Goal: Task Accomplishment & Management: Use online tool/utility

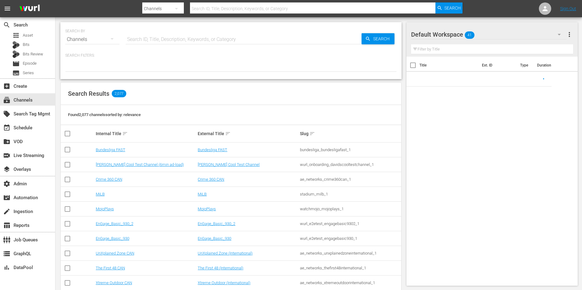
click at [154, 46] on input "text" at bounding box center [244, 39] width 236 height 15
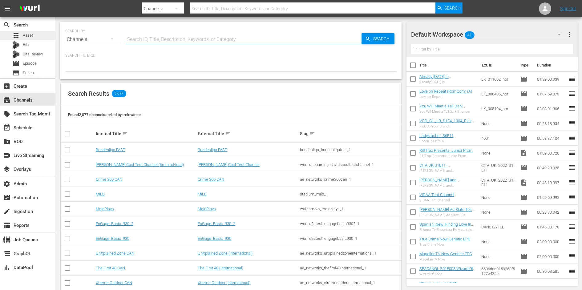
click at [45, 33] on div "apps Asset" at bounding box center [27, 35] width 55 height 9
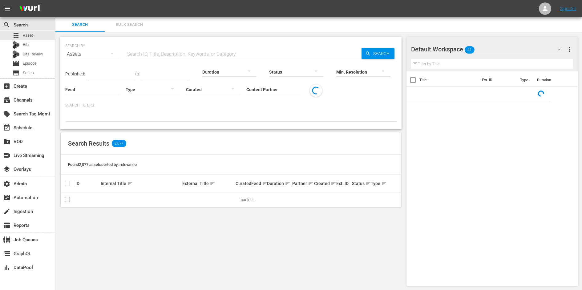
click at [272, 87] on input "Content Partner" at bounding box center [273, 90] width 54 height 22
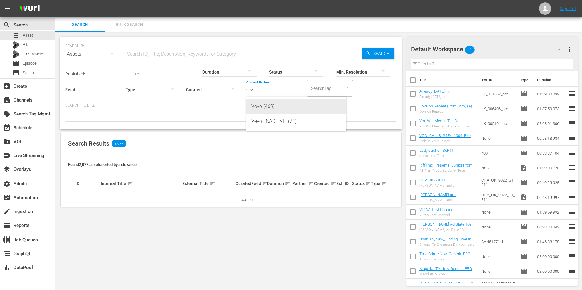
click at [273, 104] on div "Vevo (469)" at bounding box center [296, 106] width 90 height 15
type input "Vevo (469)"
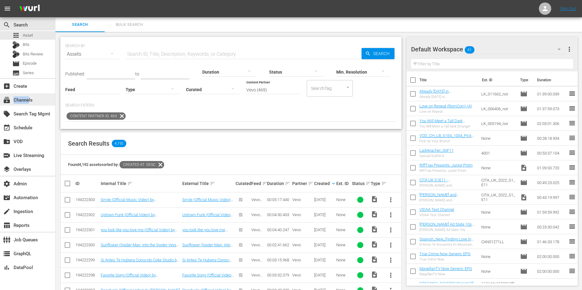
click at [29, 97] on div "subscriptions Channels" at bounding box center [17, 99] width 34 height 6
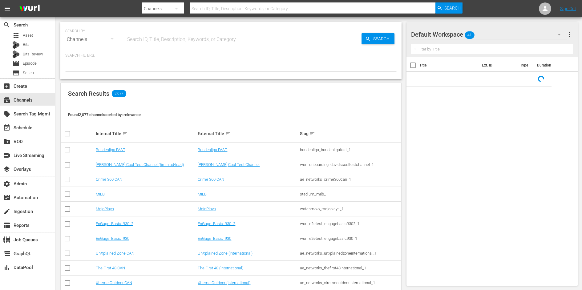
click at [140, 45] on input "text" at bounding box center [244, 39] width 236 height 15
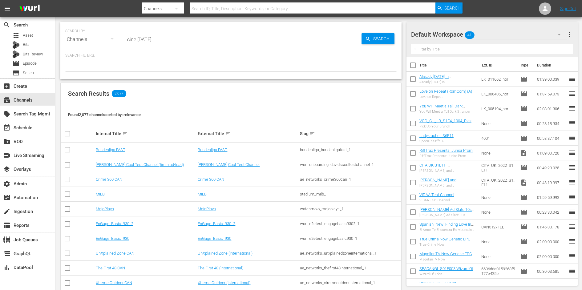
type input "cine [DATE]"
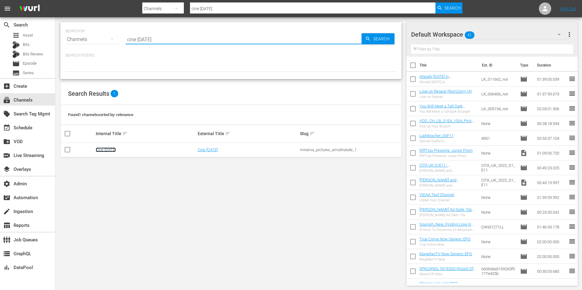
click at [109, 149] on link "Cine Natale" at bounding box center [106, 149] width 20 height 5
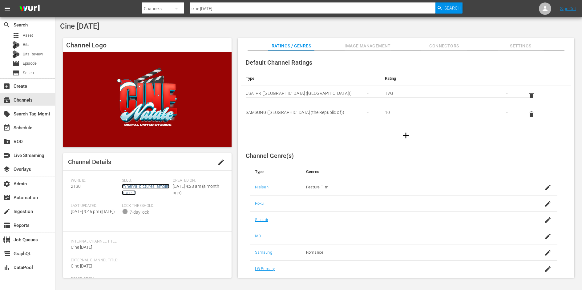
click at [128, 188] on link "minerva_pictures_amoilnatale_1" at bounding box center [145, 189] width 47 height 11
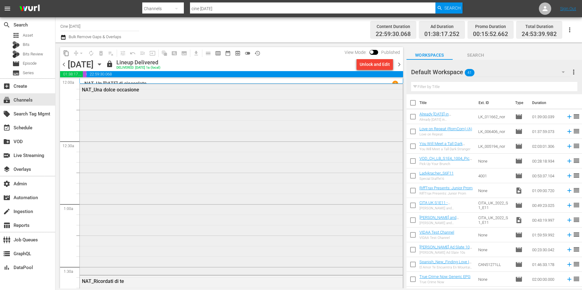
scroll to position [132, 0]
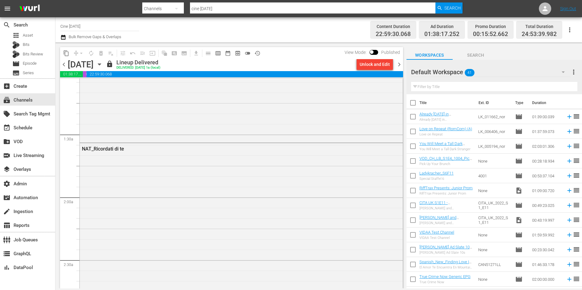
click at [63, 64] on span "chevron_left" at bounding box center [64, 65] width 8 height 8
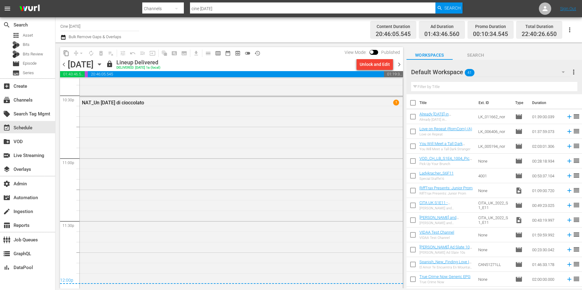
scroll to position [2808, 0]
click at [399, 65] on span "chevron_right" at bounding box center [399, 65] width 8 height 8
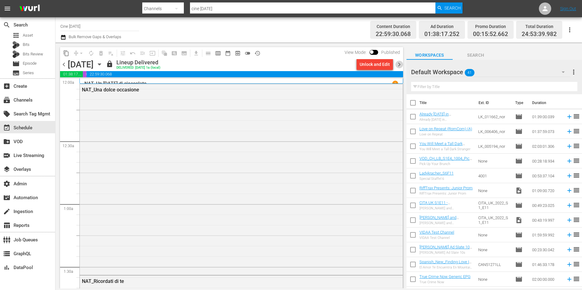
click at [399, 63] on span "chevron_right" at bounding box center [399, 65] width 8 height 8
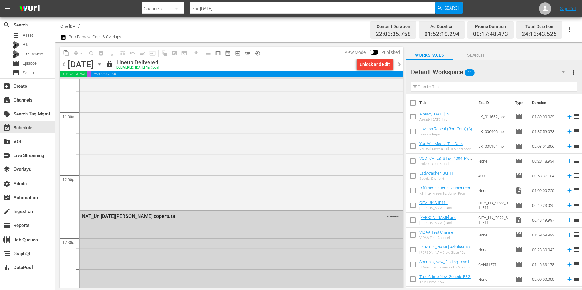
scroll to position [1222, 0]
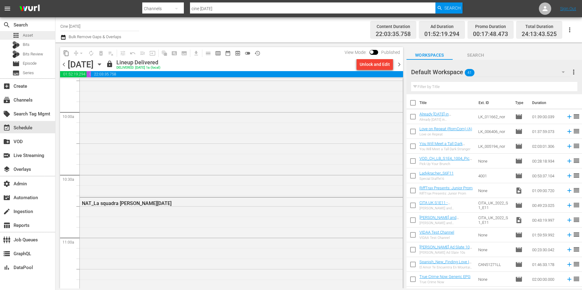
click at [31, 37] on span "Asset" at bounding box center [28, 35] width 10 height 6
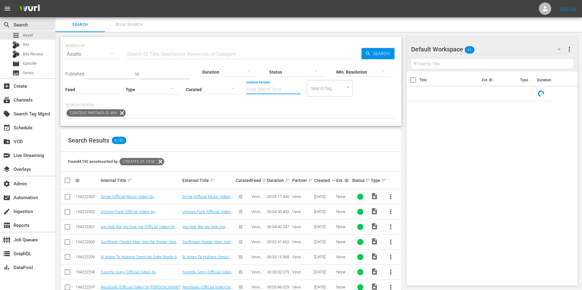
click at [272, 89] on input "Content Partner" at bounding box center [273, 90] width 54 height 22
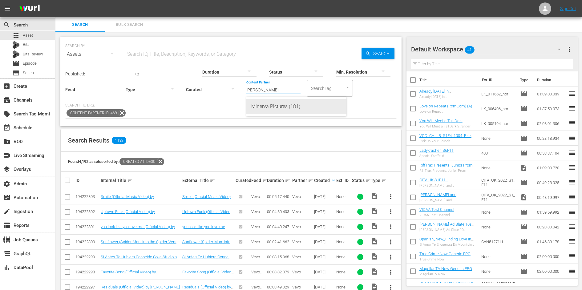
click at [290, 106] on div "Minerva Pictures (181)" at bounding box center [296, 106] width 90 height 15
type input "Minerva Pictures (181)"
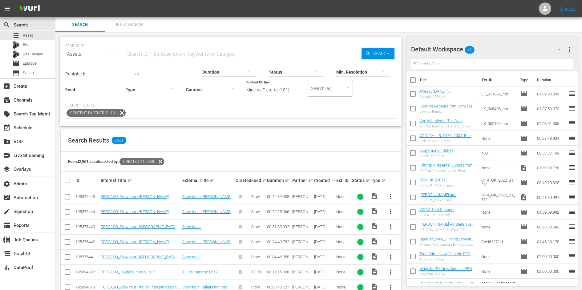
click at [152, 50] on input "text" at bounding box center [244, 54] width 236 height 15
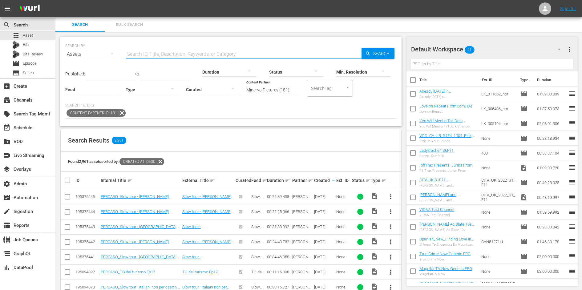
paste input "babysitter"
type input "babysitter"
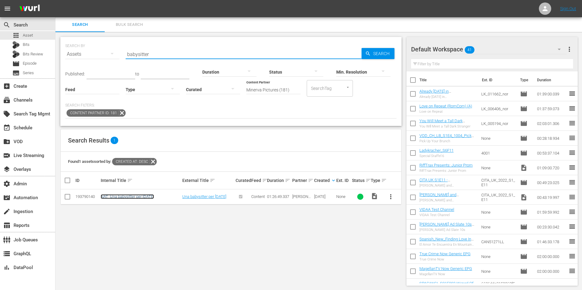
click at [135, 195] on link "NAT_Una babysitter per Natale" at bounding box center [127, 196] width 53 height 5
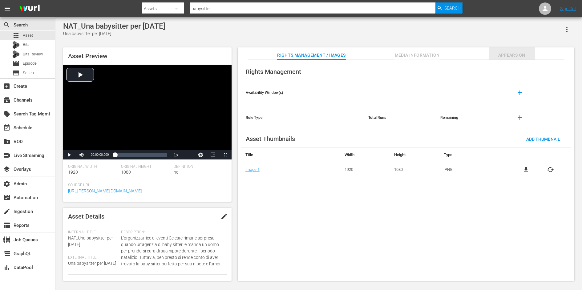
click at [503, 56] on span "Appears On" at bounding box center [511, 55] width 46 height 8
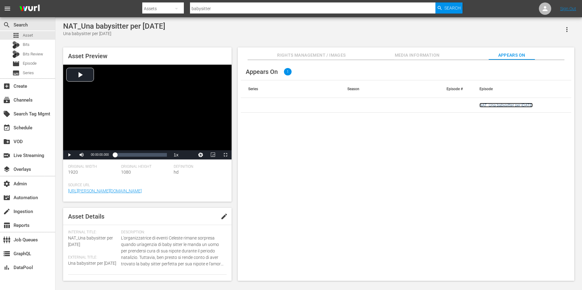
click at [491, 106] on link "NAT_Una babysitter per Natale" at bounding box center [505, 105] width 53 height 5
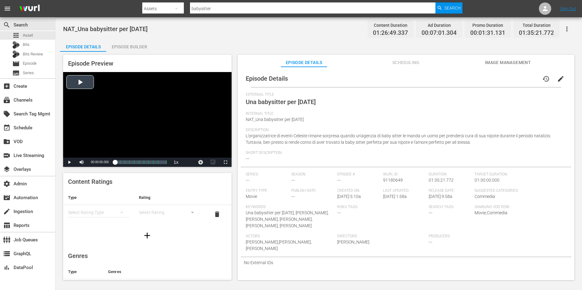
click at [121, 89] on div "Video Player" at bounding box center [147, 115] width 168 height 86
click at [129, 44] on div "Episode Builder" at bounding box center [129, 46] width 46 height 15
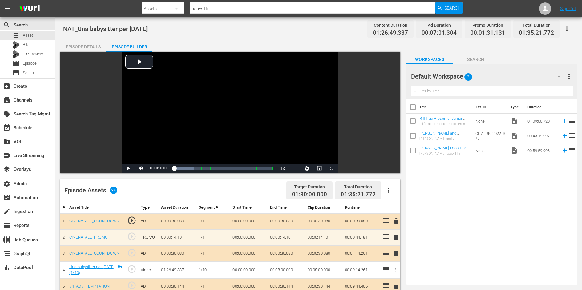
click at [74, 53] on div "Video Player is loading. Play Video Play Mute Current Time 00:00:00.000 / Durat…" at bounding box center [230, 112] width 340 height 121
click at [74, 48] on div "Episode Details" at bounding box center [83, 46] width 46 height 15
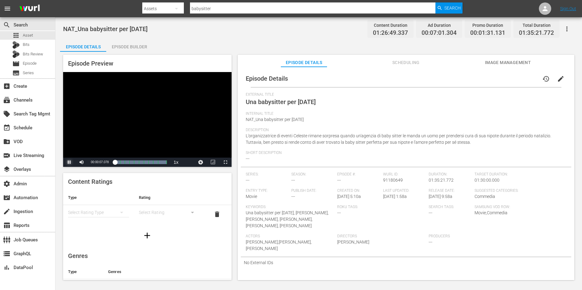
click at [69, 162] on span "Video Player" at bounding box center [69, 162] width 0 height 0
click at [138, 44] on div "Episode Builder" at bounding box center [129, 46] width 46 height 15
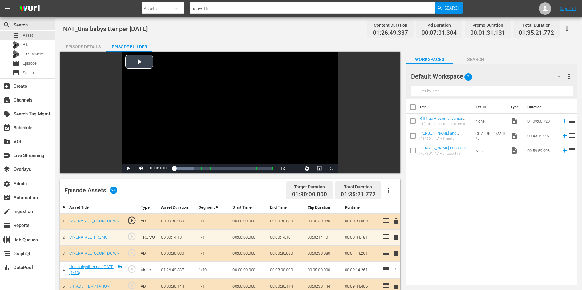
click at [157, 87] on div "Video Player" at bounding box center [229, 108] width 215 height 112
click at [188, 166] on div "00:13:01.857 Una babysitter per Natale (2/10)" at bounding box center [188, 168] width 0 height 6
click at [128, 168] on span "Video Player" at bounding box center [128, 168] width 0 height 0
click at [100, 26] on span "NAT_Una babysitter per Natale" at bounding box center [105, 28] width 84 height 7
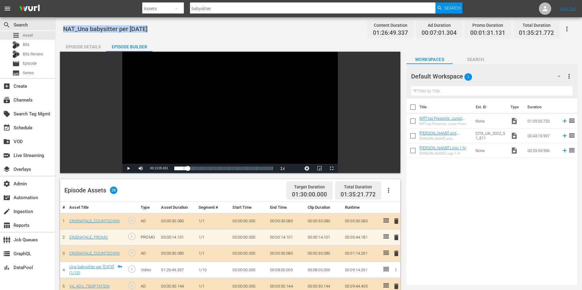
click at [100, 26] on span "NAT_Una babysitter per Natale" at bounding box center [105, 28] width 84 height 7
copy span "NAT_Una babysitter per Natale"
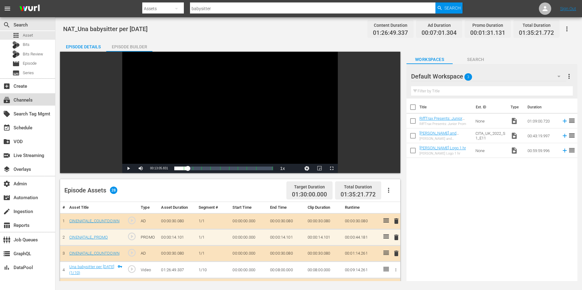
click at [26, 98] on div "subscriptions Channels" at bounding box center [17, 99] width 34 height 6
type input "cine natale"
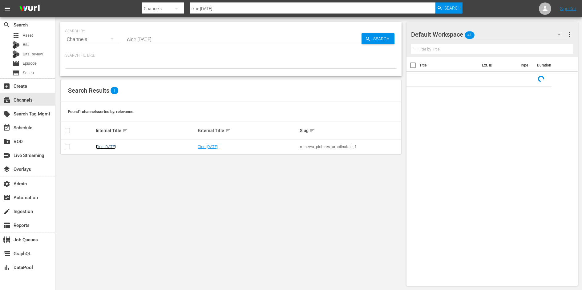
click at [102, 144] on link "Cine Natale" at bounding box center [106, 146] width 20 height 5
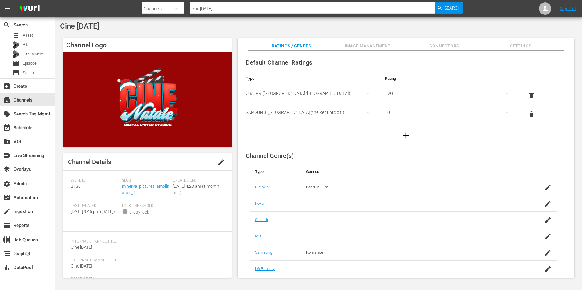
click at [126, 189] on div "Slug: minerva_pictures_amoilnatale_1" at bounding box center [147, 190] width 51 height 25
click at [126, 188] on link "minerva_pictures_amoilnatale_1" at bounding box center [145, 189] width 47 height 11
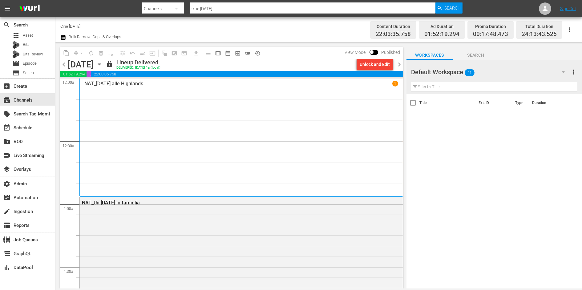
click at [126, 188] on div "NAT_Natale alle Highlands 1" at bounding box center [241, 138] width 314 height 114
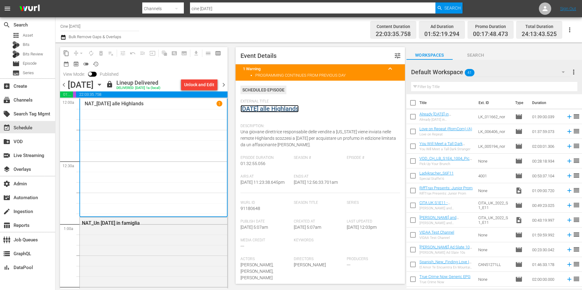
click at [265, 111] on link "Natale alle Highlands" at bounding box center [269, 108] width 58 height 7
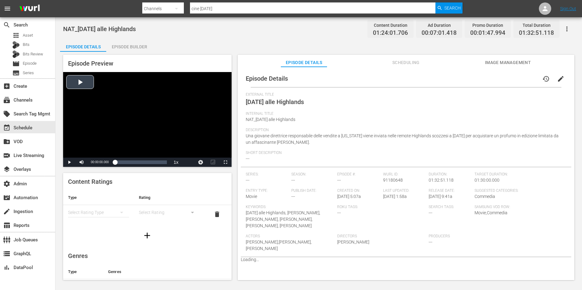
click at [142, 94] on div "Video Player" at bounding box center [147, 115] width 168 height 86
click at [136, 163] on div "00:38:08.137 Natale alle Highlands (5/10)" at bounding box center [136, 162] width 0 height 6
click at [69, 162] on span "Video Player" at bounding box center [69, 162] width 0 height 0
click at [495, 65] on span "Image Management" at bounding box center [507, 63] width 46 height 8
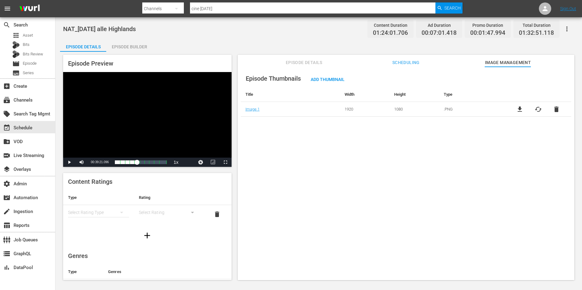
click at [289, 64] on span "Episode Details" at bounding box center [304, 63] width 46 height 8
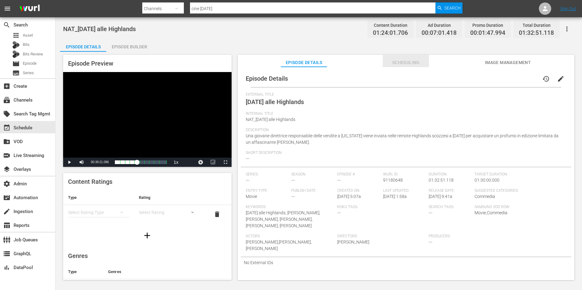
click at [409, 63] on span "Scheduling" at bounding box center [405, 63] width 46 height 8
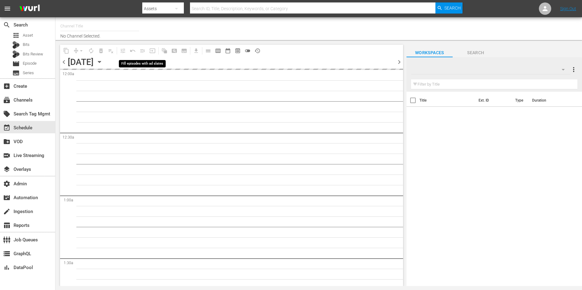
type input "Cine Natale (2130)"
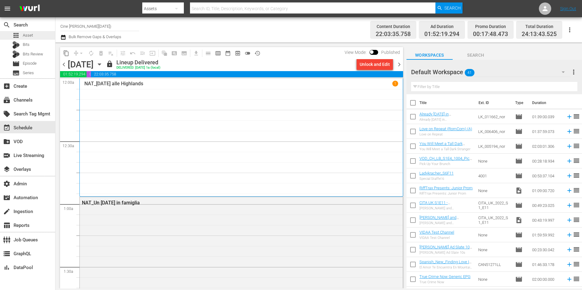
click at [35, 38] on div "apps Asset" at bounding box center [27, 35] width 55 height 9
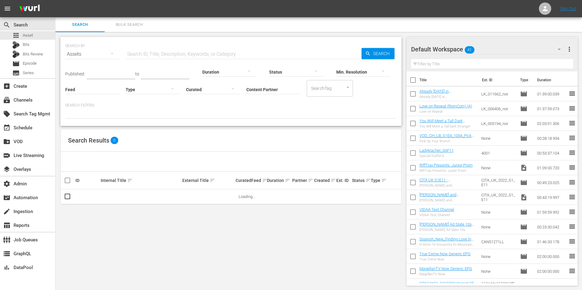
click at [278, 90] on input "Content Partner" at bounding box center [273, 90] width 54 height 22
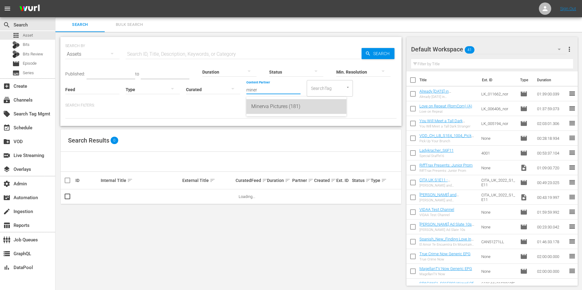
click at [281, 103] on div "Minerva Pictures (181)" at bounding box center [296, 106] width 90 height 15
type input "Minerva Pictures (181)"
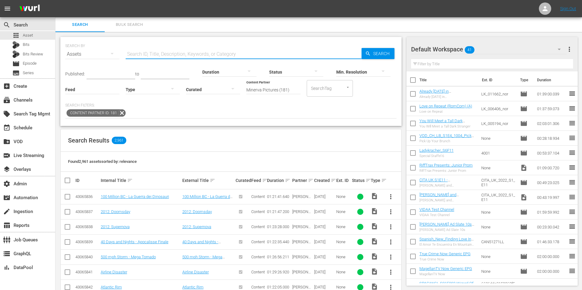
click at [234, 53] on input "text" at bounding box center [244, 54] width 236 height 15
paste input "NAT_Una babysitter per [DATE]"
type input "NAT_Una babysitter per [DATE]"
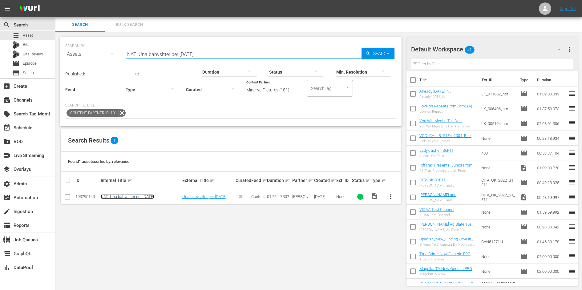
click at [132, 195] on link "NAT_Una babysitter per [DATE]" at bounding box center [127, 196] width 53 height 5
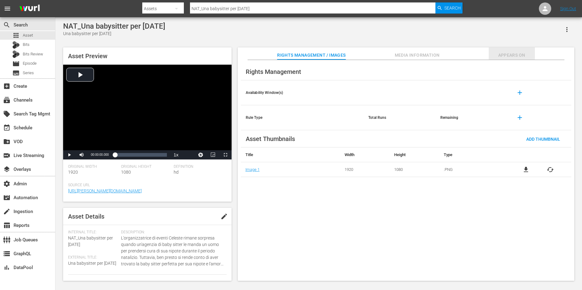
click at [504, 52] on span "Appears On" at bounding box center [511, 55] width 46 height 8
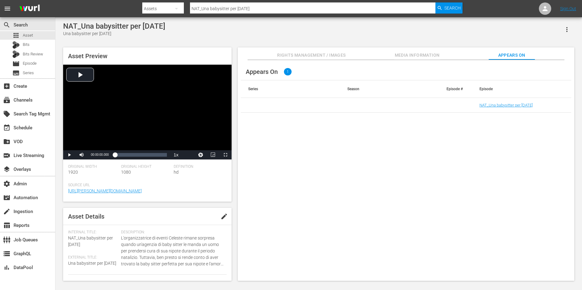
click at [492, 101] on td "NAT_Una babysitter per Natale" at bounding box center [521, 105] width 99 height 15
click at [493, 107] on td "NAT_Una babysitter per Natale" at bounding box center [521, 105] width 99 height 15
click at [494, 103] on link "NAT_Una babysitter per Natale" at bounding box center [505, 105] width 53 height 5
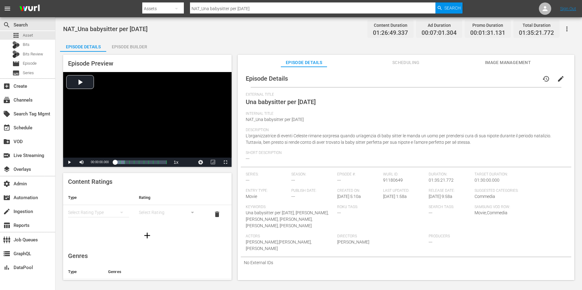
click at [271, 144] on span "L'organizzatrice di eventi Celeste rimane sorpresa quando un'agenzia di baby si…" at bounding box center [398, 138] width 305 height 11
click at [176, 133] on div "Video Player" at bounding box center [147, 115] width 168 height 86
click at [147, 163] on div "Loaded : 100.00% 00:59:02.049 Una babysitter per Natale (7/10) 00:00:00.761" at bounding box center [141, 162] width 52 height 6
click at [69, 162] on span "Video Player" at bounding box center [69, 162] width 0 height 0
click at [244, 65] on div "Episode Details Scheduling Image Management" at bounding box center [406, 61] width 330 height 12
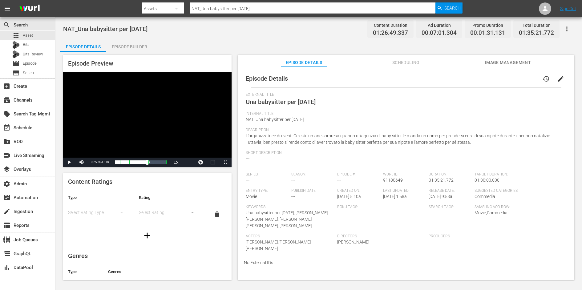
click at [252, 101] on span "Una babysitter per Natale" at bounding box center [281, 101] width 70 height 7
copy span "Una babysitter per Natale"
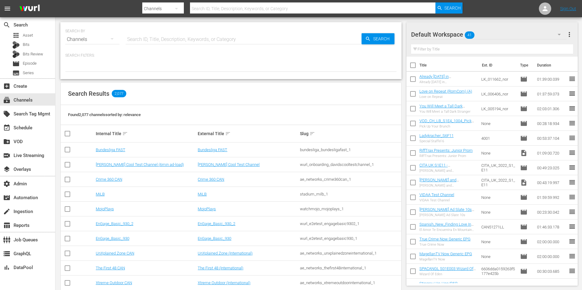
click at [144, 41] on input "text" at bounding box center [244, 39] width 236 height 15
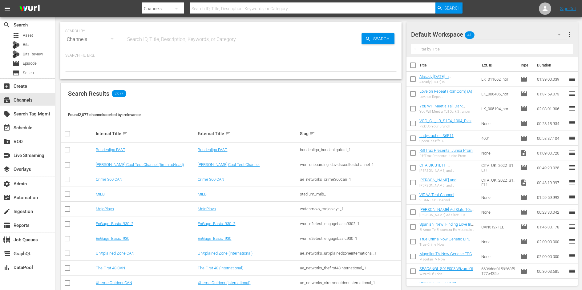
type input "c"
type input "k"
type input "montalbano"
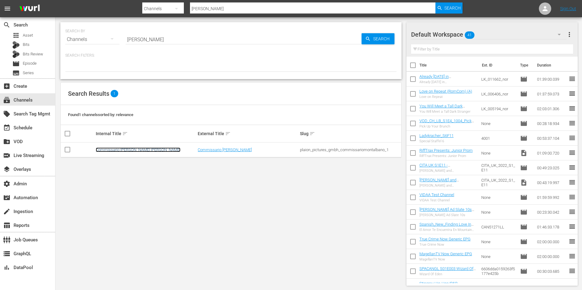
click at [111, 148] on link "Commissario Montalbano Wurl" at bounding box center [138, 149] width 85 height 5
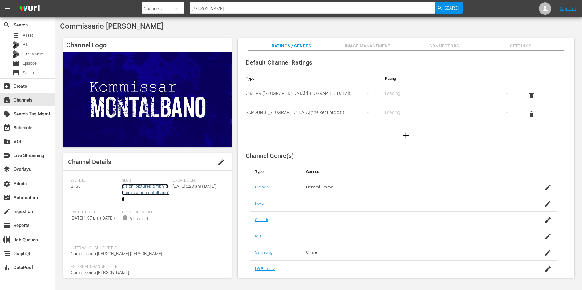
click at [141, 188] on link "plaion_pictures_gmbh_commissariomontalbano_1" at bounding box center [146, 193] width 48 height 18
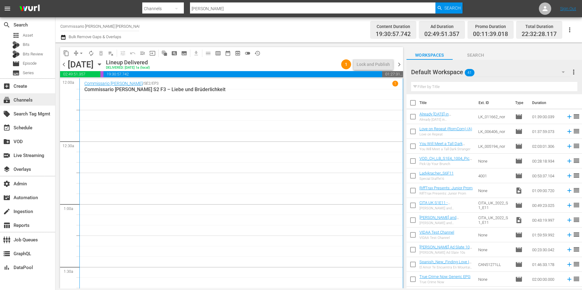
click at [26, 100] on div "subscriptions Channels" at bounding box center [17, 99] width 34 height 6
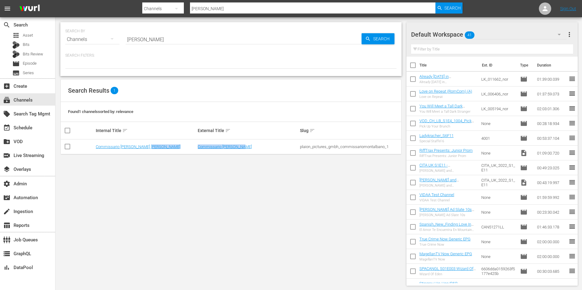
drag, startPoint x: 246, startPoint y: 145, endPoint x: 193, endPoint y: 145, distance: 53.2
click at [193, 145] on tr "Commissario Montalbano Wurl Commissario Montalbano plaion_pictures_gmbh_commiss…" at bounding box center [231, 146] width 340 height 15
copy tr "Commissario Montalbano"
click at [307, 148] on div "plaion_pictures_gmbh_commissariomontalbano_1" at bounding box center [350, 146] width 100 height 5
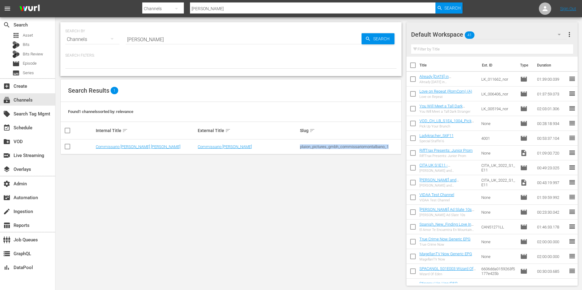
click at [307, 148] on div "plaion_pictures_gmbh_commissariomontalbano_1" at bounding box center [350, 146] width 100 height 5
copy div "plaion_pictures_gmbh_commissariomontalbano_1"
click at [115, 147] on link "Commissario Montalbano Wurl" at bounding box center [138, 146] width 85 height 5
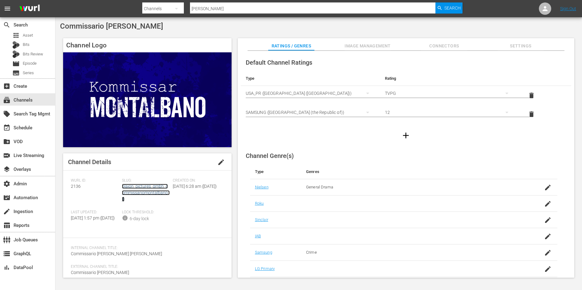
click at [132, 190] on link "plaion_pictures_gmbh_commissariomontalbano_1" at bounding box center [146, 193] width 48 height 18
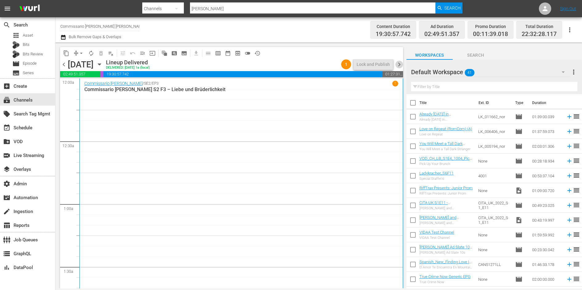
click at [398, 63] on span "chevron_right" at bounding box center [399, 65] width 8 height 8
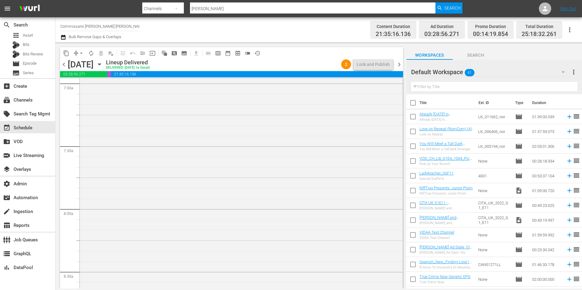
scroll to position [1157, 0]
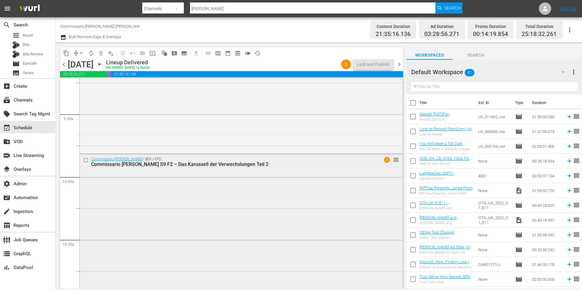
click at [308, 211] on div "Commissario Montalbano / SE9 / EP2: Commissario Montalbano S9 F2 – Das Karussel…" at bounding box center [241, 223] width 323 height 139
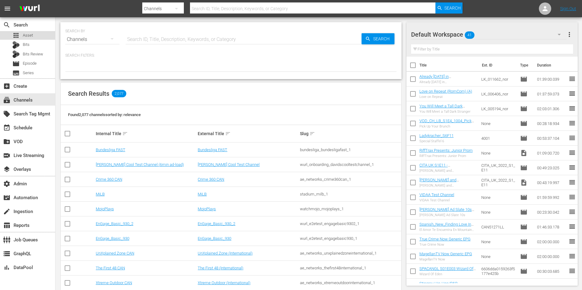
click at [42, 36] on div "apps Asset" at bounding box center [27, 35] width 55 height 9
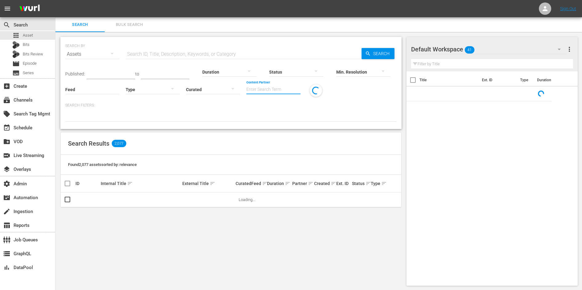
click at [266, 93] on div "Content Partner Enter Search Term" at bounding box center [273, 85] width 54 height 22
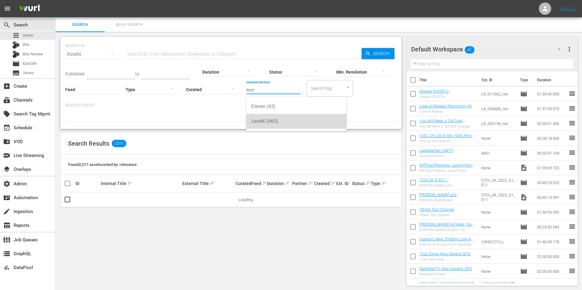
click at [270, 124] on div "LevelK (460)" at bounding box center [296, 121] width 90 height 15
type input "LevelK (460)"
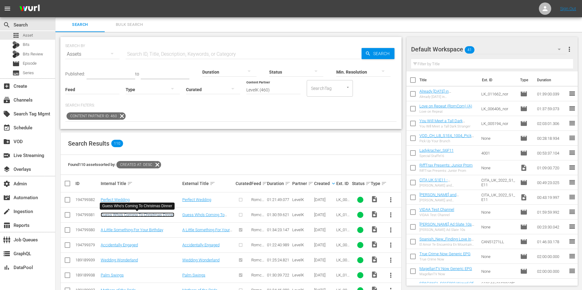
click at [146, 214] on link "Guess Who's Coming To Christmas Dinner" at bounding box center [138, 214] width 74 height 5
click at [141, 214] on link "Guess Who's Coming To Christmas Dinner" at bounding box center [138, 214] width 74 height 5
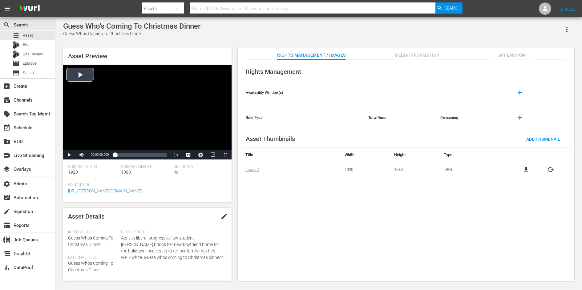
click at [104, 121] on div "Video Player" at bounding box center [147, 108] width 168 height 86
click at [136, 153] on div "Loaded : 0.66% 00:37:54.842 00:00:01.941" at bounding box center [141, 155] width 52 height 6
click at [69, 155] on span "Video Player" at bounding box center [69, 155] width 0 height 0
click at [498, 48] on button "Appears On" at bounding box center [511, 53] width 46 height 12
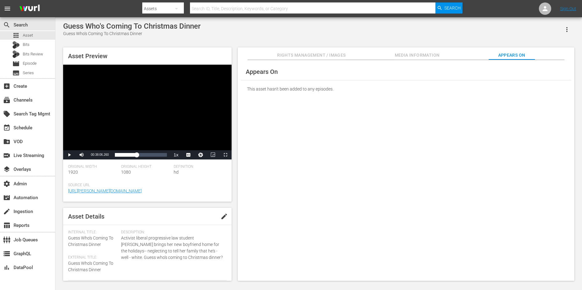
click at [422, 51] on button "Media Information" at bounding box center [417, 53] width 46 height 12
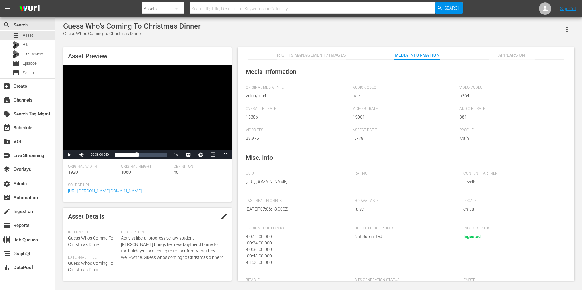
click at [312, 50] on button "Rights Management / Images" at bounding box center [311, 53] width 68 height 12
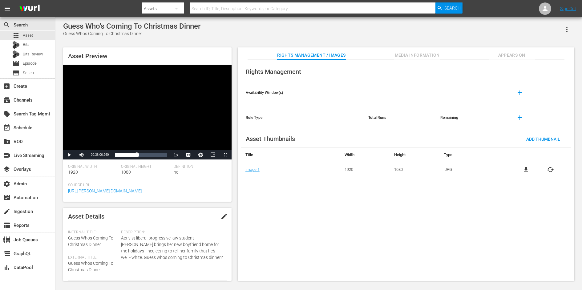
click at [386, 35] on div "Guess Who's Coming To Christmas Dinner Guess Who's Coming To Christmas Dinner" at bounding box center [318, 29] width 511 height 15
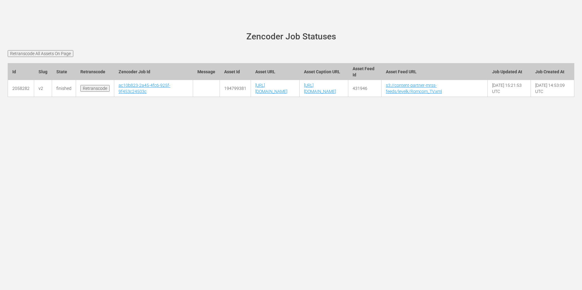
click at [98, 92] on input "Retranscode" at bounding box center [94, 88] width 29 height 7
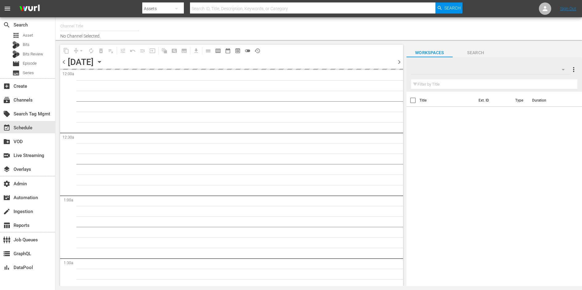
type input "Commissario [PERSON_NAME] [PERSON_NAME] (2136)"
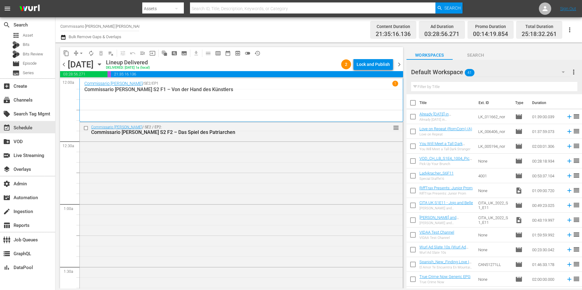
click at [399, 64] on span "chevron_right" at bounding box center [399, 65] width 8 height 8
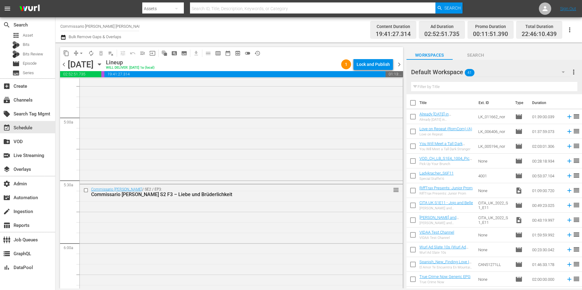
scroll to position [303, 0]
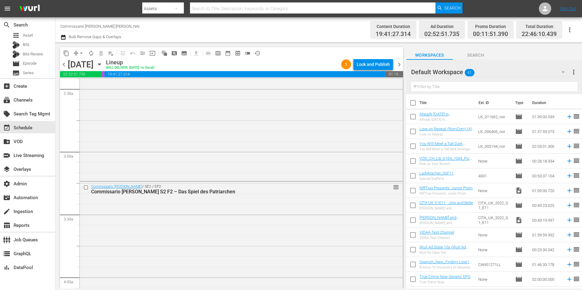
click at [397, 63] on span "chevron_right" at bounding box center [399, 65] width 8 height 8
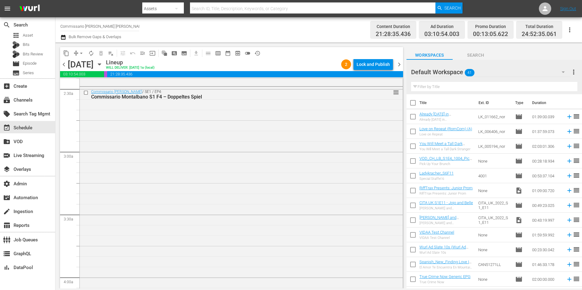
click at [398, 63] on span "chevron_right" at bounding box center [399, 65] width 8 height 8
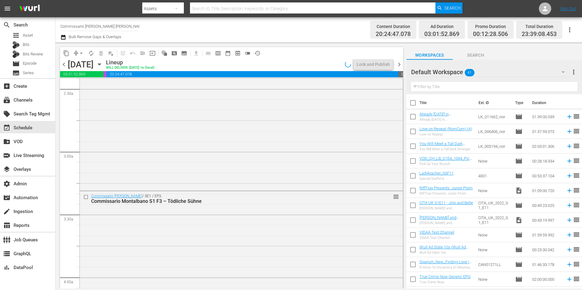
scroll to position [293, 0]
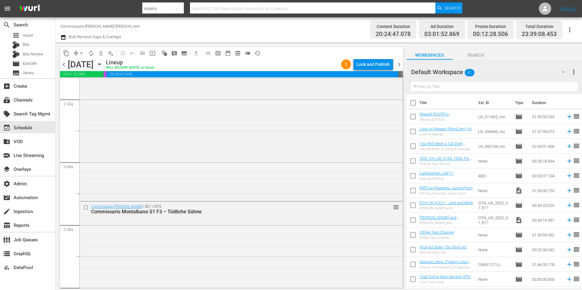
click at [398, 63] on span "chevron_right" at bounding box center [399, 65] width 8 height 8
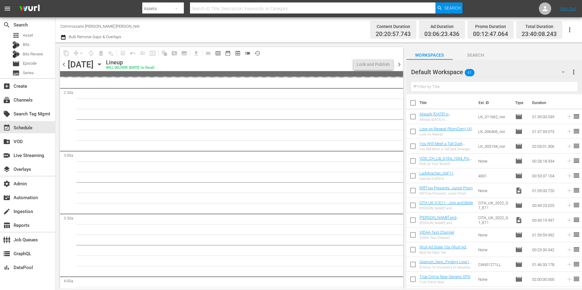
scroll to position [293, 0]
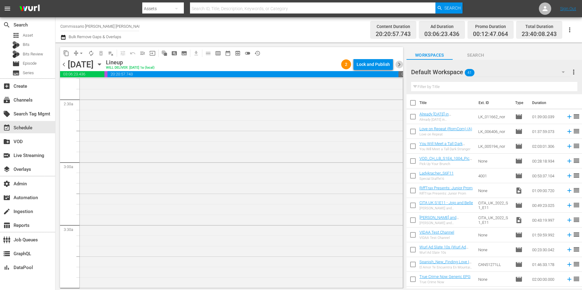
click at [398, 64] on span "chevron_right" at bounding box center [399, 65] width 8 height 8
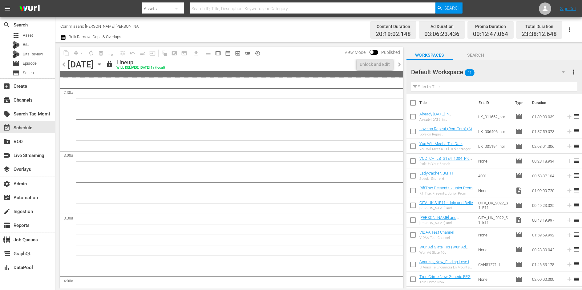
scroll to position [282, 0]
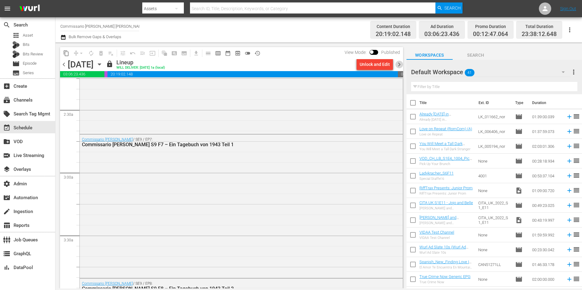
click at [399, 64] on span "chevron_right" at bounding box center [399, 65] width 8 height 8
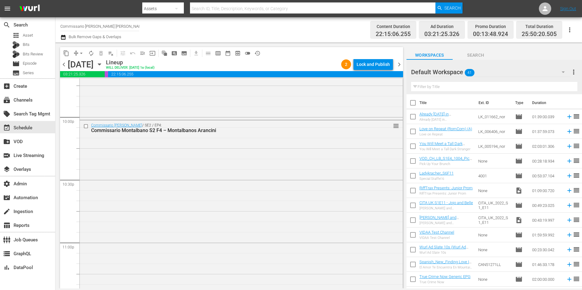
scroll to position [2691, 0]
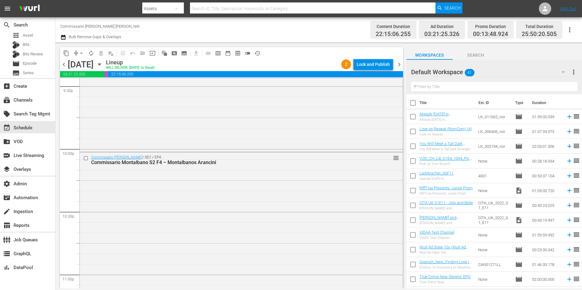
click at [399, 65] on span "chevron_right" at bounding box center [399, 65] width 8 height 8
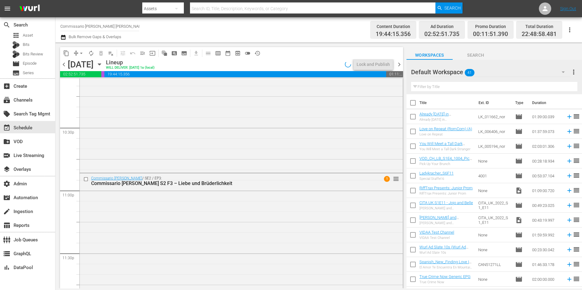
scroll to position [2691, 0]
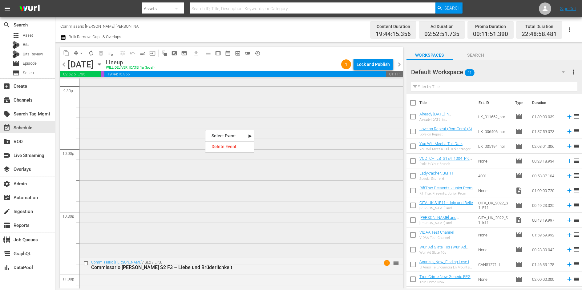
click at [205, 129] on div "Commissario Montalbano / SE2 / EP2: Commissario Montalbano S2 F2 – Das Spiel de…" at bounding box center [241, 112] width 323 height 286
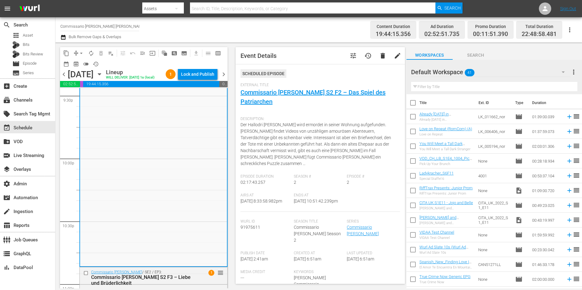
click at [298, 157] on span "Der Hallodri Sanfilippo wird ermordet in seiner Wohnung aufgefunden. Montalbano…" at bounding box center [315, 144] width 150 height 44
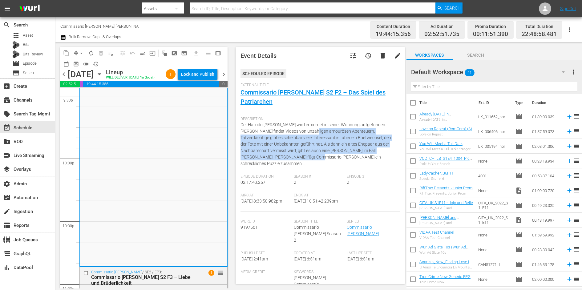
drag, startPoint x: 296, startPoint y: 156, endPoint x: 296, endPoint y: 132, distance: 24.0
click at [296, 132] on span "Der Hallodri Sanfilippo wird ermordet in seiner Wohnung aufgefunden. Montalbano…" at bounding box center [315, 144] width 150 height 44
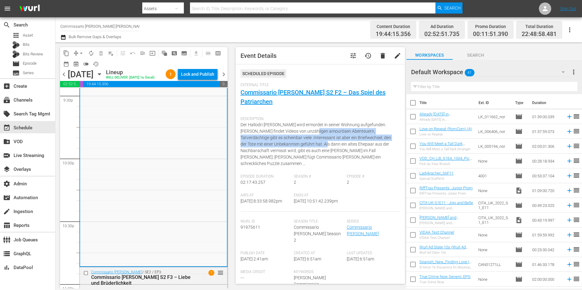
drag, startPoint x: 296, startPoint y: 132, endPoint x: 296, endPoint y: 144, distance: 12.3
click at [296, 144] on span "Der Hallodri Sanfilippo wird ermordet in seiner Wohnung aufgefunden. Montalbano…" at bounding box center [315, 144] width 150 height 44
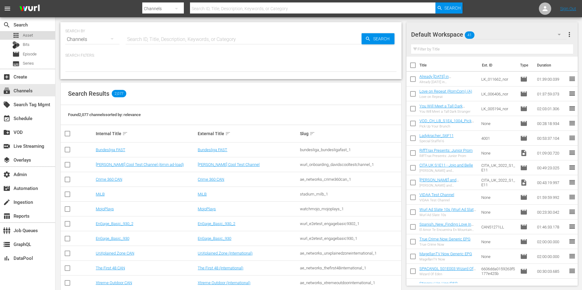
click at [36, 34] on div "apps Asset" at bounding box center [27, 35] width 55 height 9
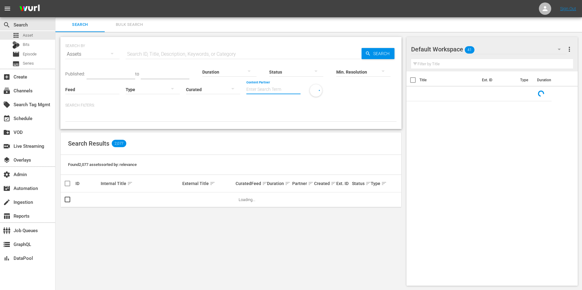
click at [272, 93] on input "Content Partner" at bounding box center [273, 90] width 54 height 22
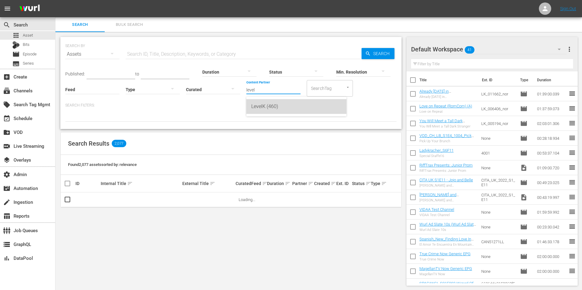
click at [273, 105] on div "LevelK (460)" at bounding box center [296, 106] width 90 height 15
type input "LevelK (460)"
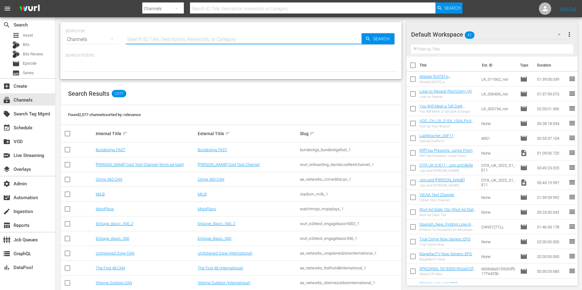
click at [147, 42] on input "text" at bounding box center [244, 39] width 236 height 15
type input "moji"
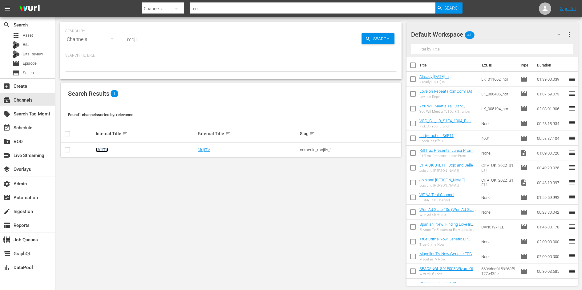
click at [98, 151] on link "MojiTV" at bounding box center [102, 149] width 12 height 5
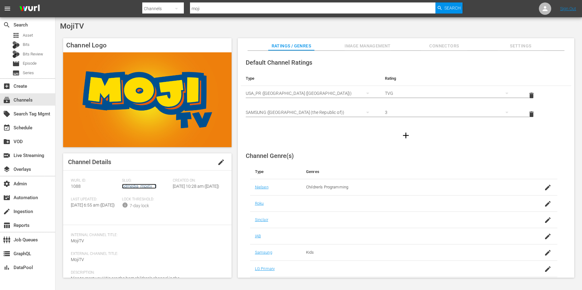
click at [126, 185] on link "odmedia_mojitv_1" at bounding box center [139, 186] width 34 height 5
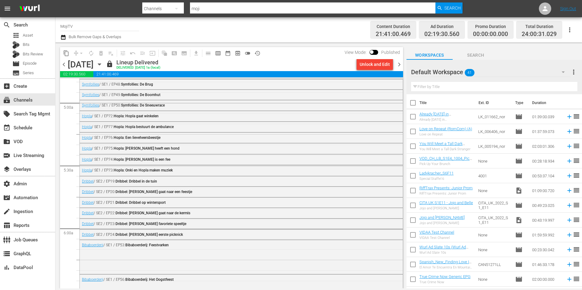
scroll to position [602, 0]
click at [185, 141] on div "Hopla / SE1 / EP76: Hopla: Een lieveheersbeestje" at bounding box center [224, 139] width 285 height 4
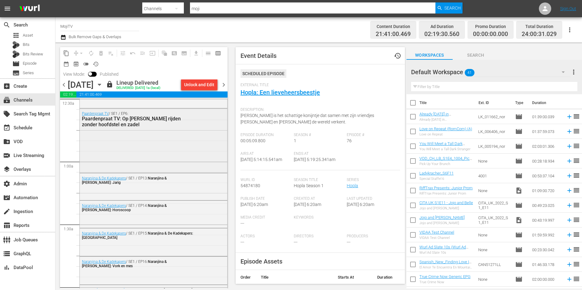
scroll to position [61, 0]
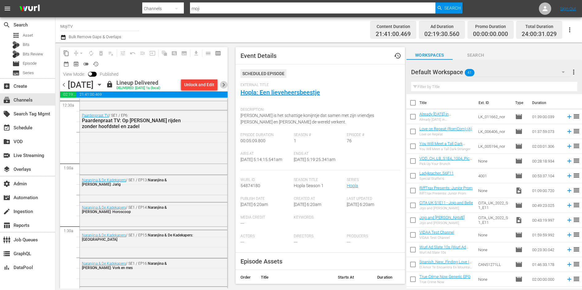
click at [223, 85] on span "chevron_right" at bounding box center [224, 85] width 8 height 8
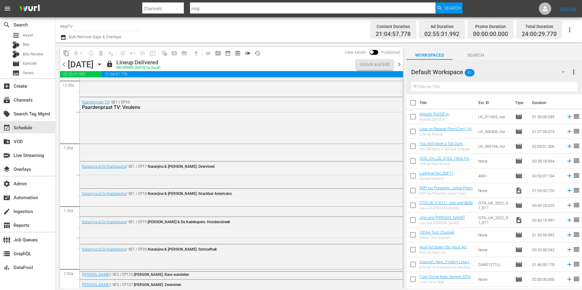
scroll to position [50, 0]
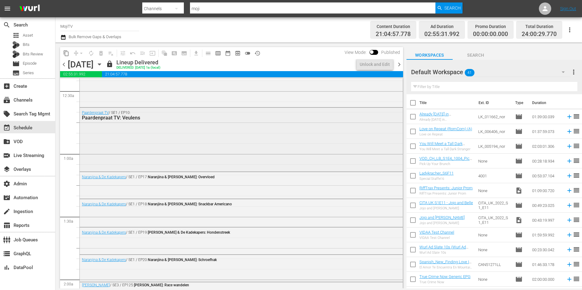
click at [157, 141] on div "Paardenpraat TV / SE1 / EP10: Paardenpraat TV: Veulens" at bounding box center [241, 139] width 323 height 62
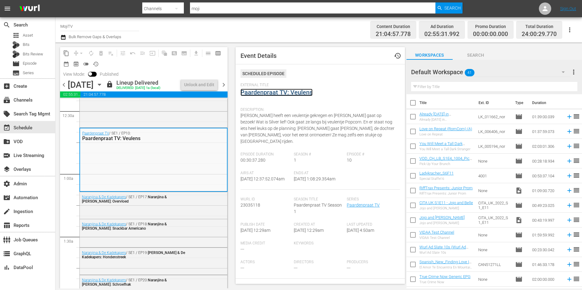
click at [272, 93] on link "Paardenpraat TV: Veulens" at bounding box center [276, 92] width 72 height 7
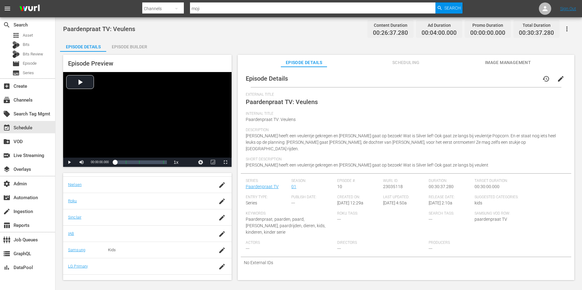
scroll to position [112, 0]
click at [123, 49] on div "Episode Builder" at bounding box center [129, 46] width 46 height 15
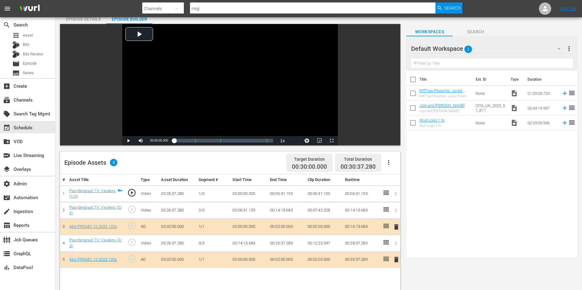
scroll to position [26, 0]
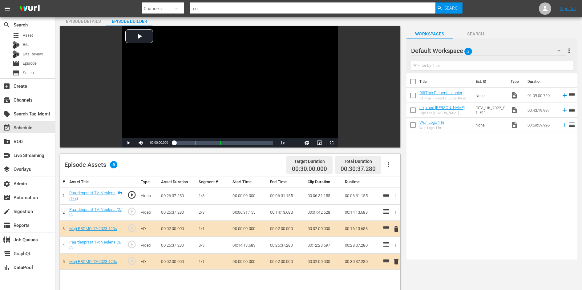
click at [137, 9] on nav "menu Search By Channels Search ID, Title, Description, Keywords, or Category mo…" at bounding box center [291, 8] width 582 height 17
click at [144, 48] on div "Video Player" at bounding box center [229, 82] width 215 height 112
click at [174, 142] on div "00:00:01.233" at bounding box center [174, 143] width 0 height 6
click at [209, 143] on div "Loaded : 7.13% 00:10:45.063 Paardenpraat TV: Veulens (2/3) 00:01:21.828" at bounding box center [223, 143] width 99 height 6
click at [128, 143] on span "Video Player" at bounding box center [128, 143] width 0 height 0
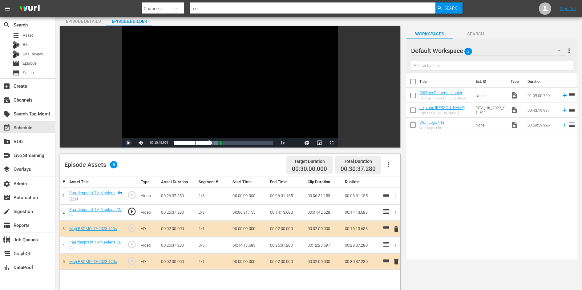
scroll to position [0, 0]
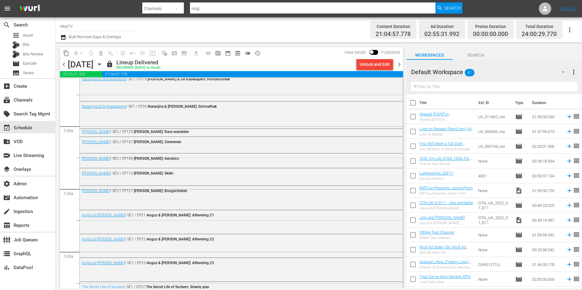
scroll to position [125, 0]
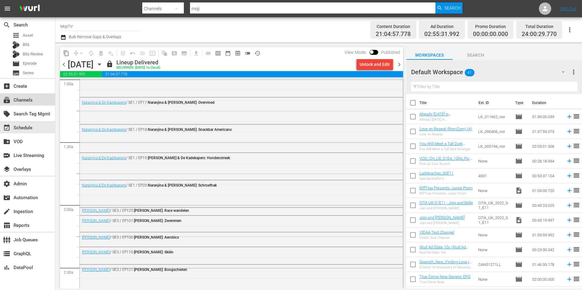
click at [28, 102] on div "subscriptions Channels" at bounding box center [17, 99] width 34 height 6
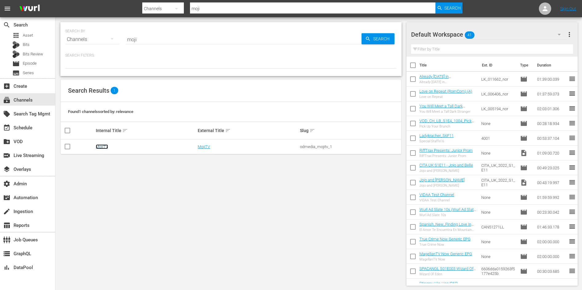
click at [102, 147] on link "MojiTV" at bounding box center [102, 146] width 12 height 5
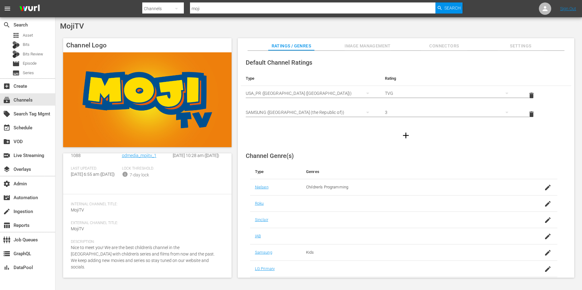
click at [364, 44] on span "Image Management" at bounding box center [367, 46] width 46 height 8
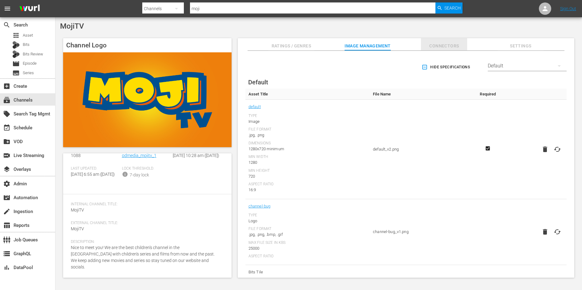
click at [435, 44] on span "Connectors" at bounding box center [444, 46] width 46 height 8
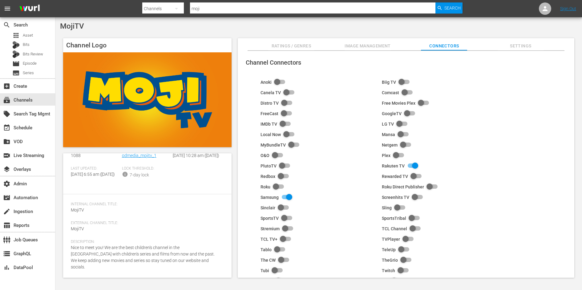
click at [366, 43] on span "Image Management" at bounding box center [367, 46] width 46 height 8
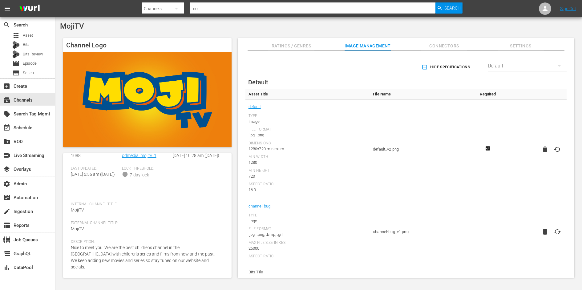
click at [288, 39] on button "Ratings / Genres" at bounding box center [291, 44] width 46 height 12
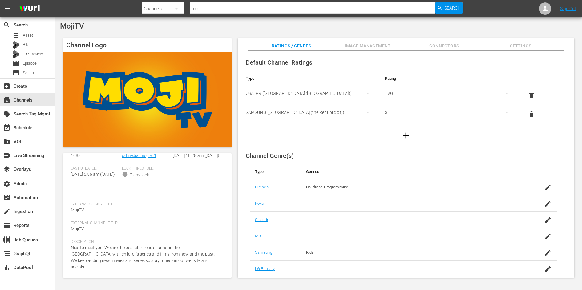
click at [360, 45] on span "Image Management" at bounding box center [367, 46] width 46 height 8
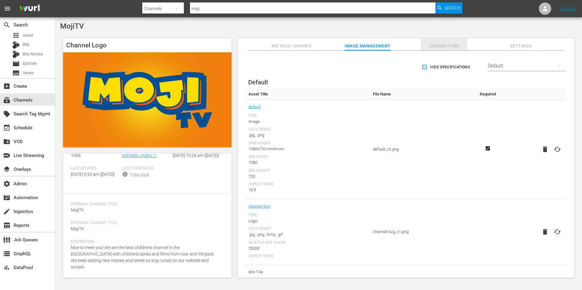
click at [442, 44] on span "Connectors" at bounding box center [444, 46] width 46 height 8
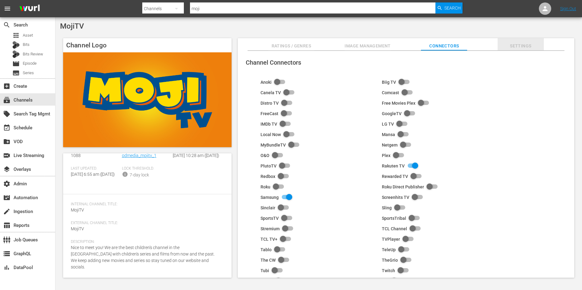
click at [520, 45] on span "Settings" at bounding box center [520, 46] width 46 height 8
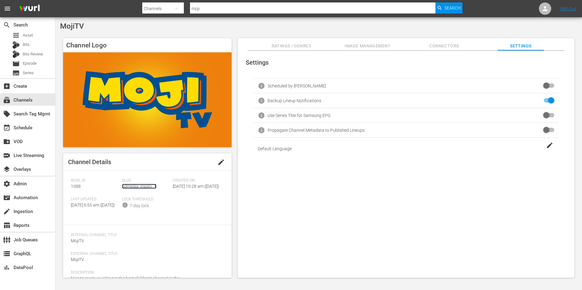
click at [146, 186] on link "odmedia_mojitv_1" at bounding box center [139, 186] width 34 height 5
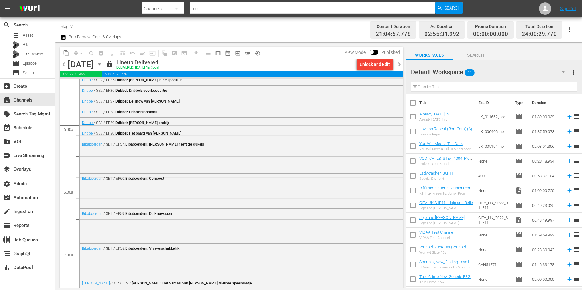
scroll to position [740, 0]
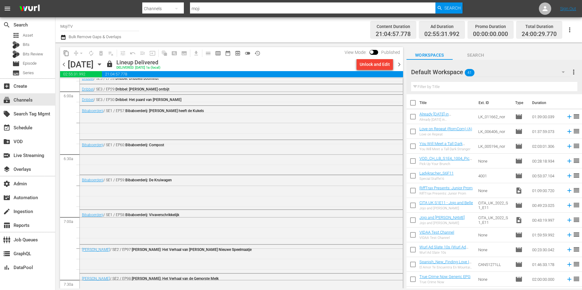
click at [398, 65] on span "chevron_right" at bounding box center [399, 65] width 8 height 8
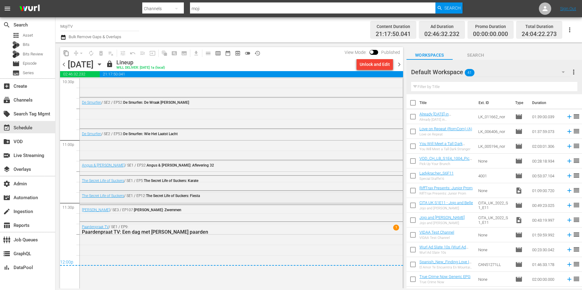
scroll to position [2790, 0]
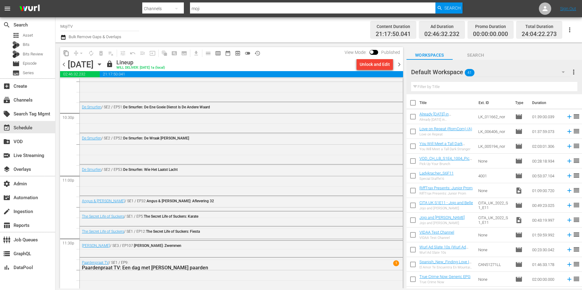
click at [401, 66] on span "chevron_right" at bounding box center [399, 65] width 8 height 8
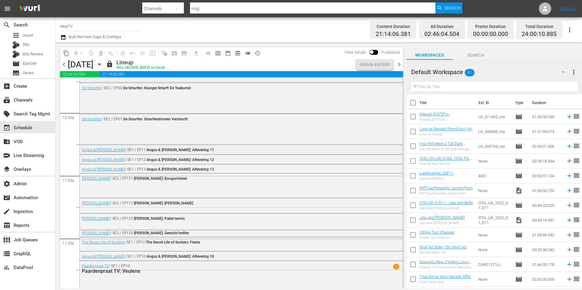
click at [202, 148] on div "Angus & Cheryl / SE1 / EP11: Angus & Cheryl: Aflevering 11" at bounding box center [224, 150] width 285 height 4
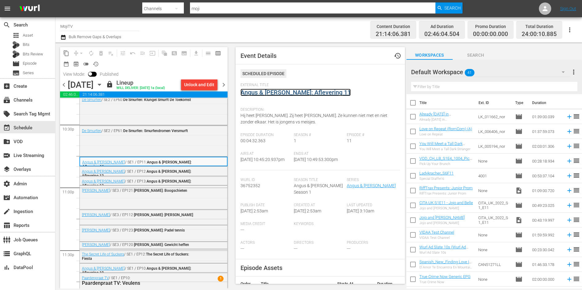
click at [284, 93] on link "Angus & Cheryl: Aflevering 11" at bounding box center [295, 92] width 110 height 7
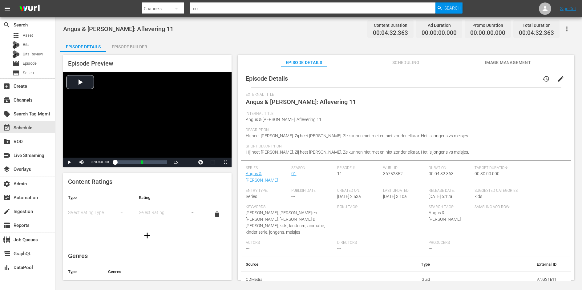
scroll to position [7, 0]
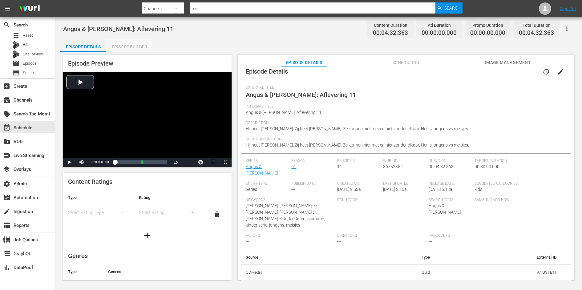
click at [139, 46] on div "Episode Builder" at bounding box center [129, 46] width 46 height 15
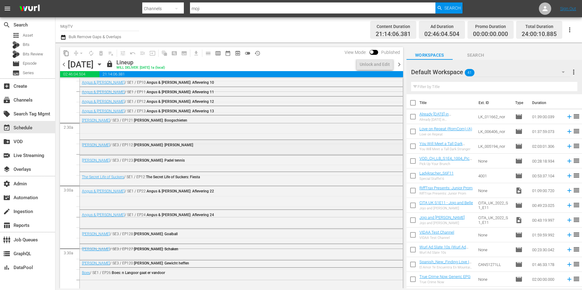
scroll to position [234, 0]
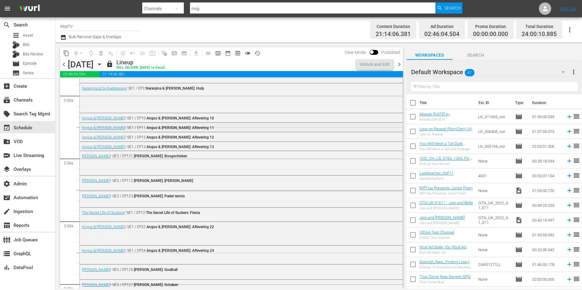
click at [180, 126] on div "Angus & Cheryl / SE1 / EP11: Angus & Cheryl: Aflevering 11" at bounding box center [224, 128] width 285 height 4
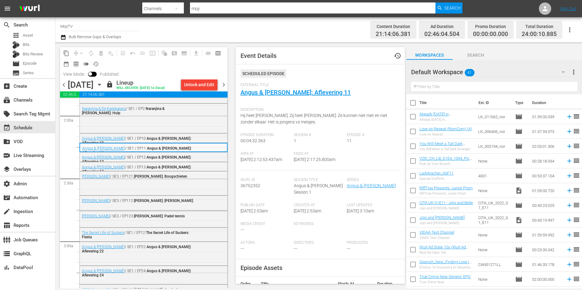
scroll to position [38, 0]
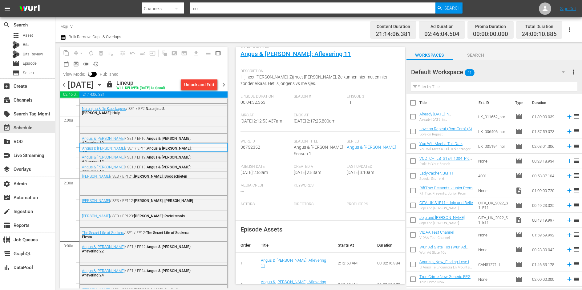
click at [181, 157] on div "Angus & Cheryl / SE1 / EP12: Angus & Cheryl: Aflevering 12" at bounding box center [138, 159] width 113 height 9
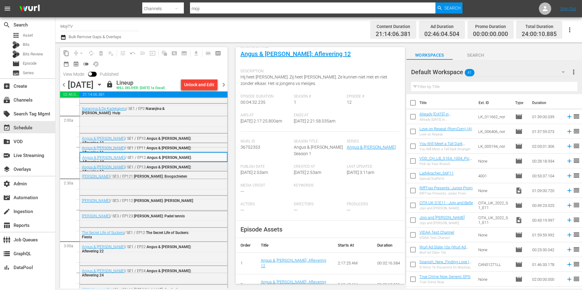
click at [170, 166] on span "Angus & Cheryl: Aflevering 13" at bounding box center [136, 169] width 109 height 9
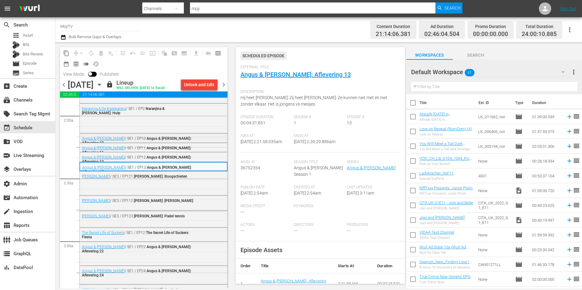
scroll to position [12, 0]
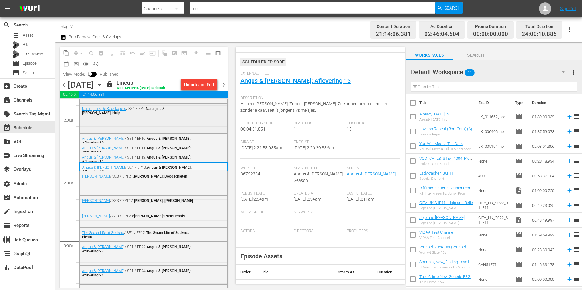
click at [159, 132] on div "Naranjina & De Kadekapers / SE1 / EP2: Naranjina & De Kadekapers: Hulp" at bounding box center [153, 118] width 148 height 30
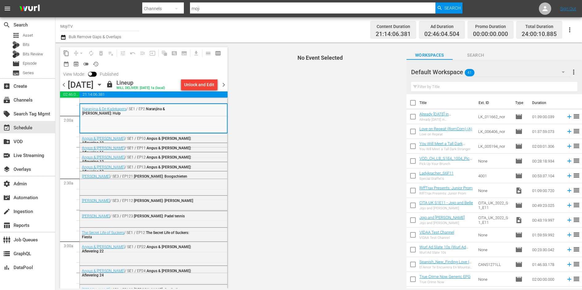
click at [159, 131] on div "Naranjina & De Kadekapers / SE1 / EP2: Naranjina & De Kadekapers: Hulp" at bounding box center [153, 118] width 147 height 28
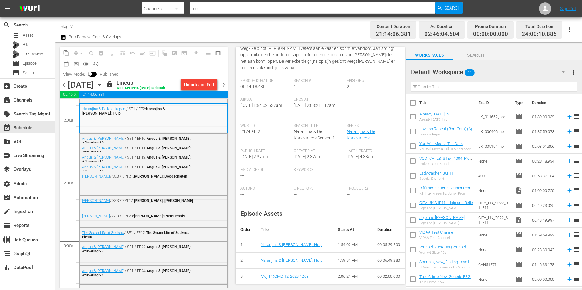
scroll to position [0, 0]
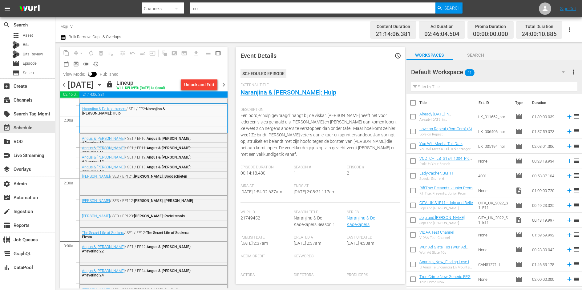
click at [257, 97] on div "External Title Naranjina & De Kadekapers: Hulp" at bounding box center [319, 94] width 159 height 22
click at [257, 96] on div "External Title Naranjina & De Kadekapers: Hulp" at bounding box center [319, 94] width 159 height 22
click at [258, 94] on link "Naranjina & De Kadekapers: Hulp" at bounding box center [288, 92] width 96 height 7
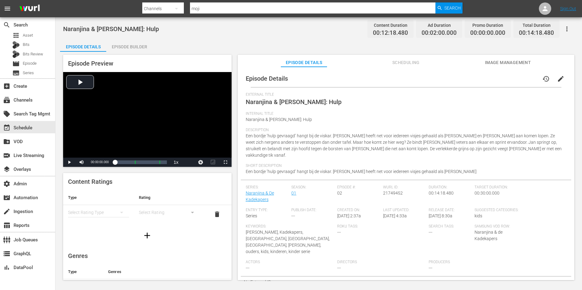
click at [125, 44] on div "Episode Builder" at bounding box center [129, 46] width 46 height 15
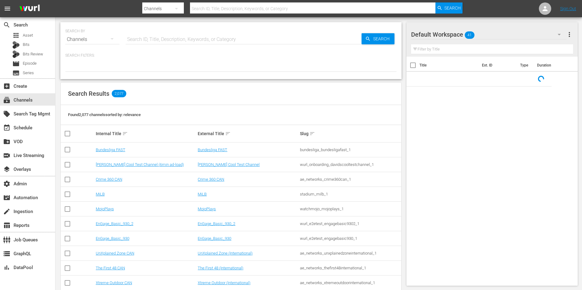
click at [230, 62] on div at bounding box center [230, 66] width 331 height 10
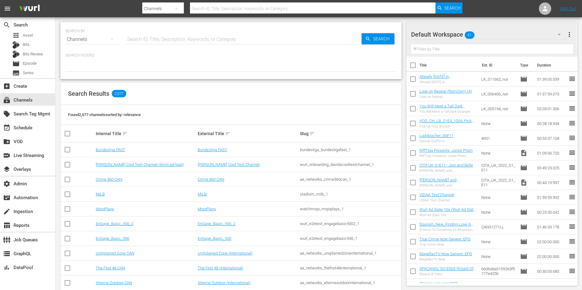
click at [233, 38] on input "text" at bounding box center [244, 39] width 236 height 15
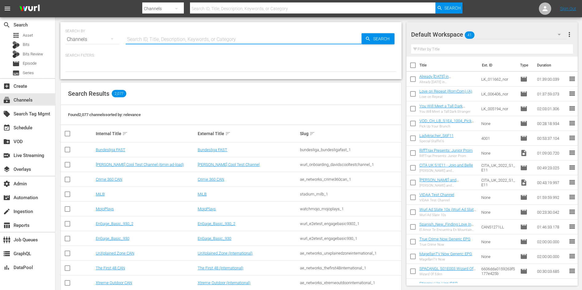
click at [262, 55] on p "Search Filters:" at bounding box center [230, 55] width 331 height 5
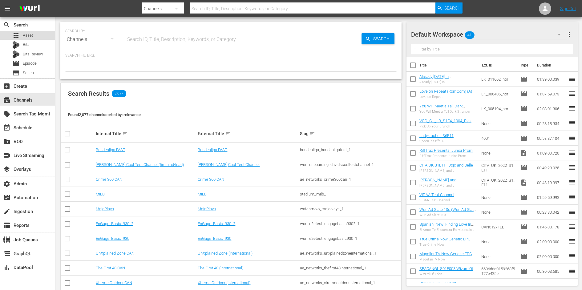
click at [39, 38] on div "apps Asset" at bounding box center [27, 35] width 55 height 9
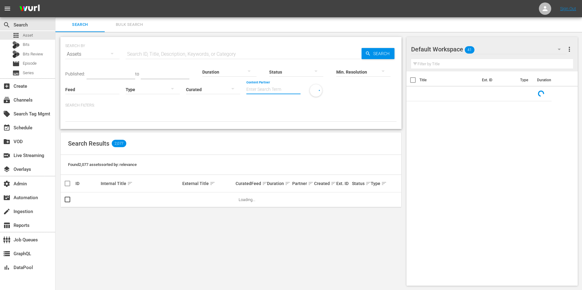
click at [277, 94] on input "Content Partner" at bounding box center [273, 90] width 54 height 22
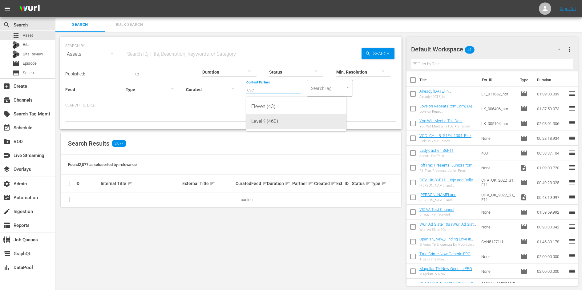
click at [278, 122] on div "LevelK (460)" at bounding box center [296, 121] width 90 height 15
type input "LevelK (460)"
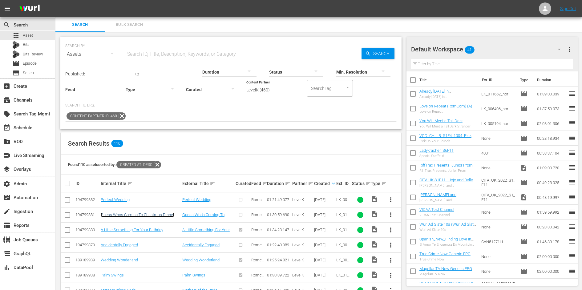
click at [157, 213] on link "Guess Who's Coming To Christmas Dinner" at bounding box center [138, 214] width 74 height 5
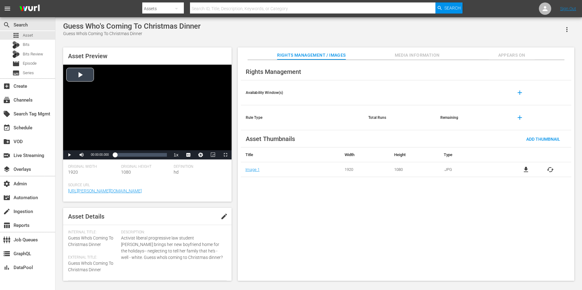
click at [87, 77] on div "Video Player" at bounding box center [147, 108] width 168 height 86
click at [188, 142] on li "english" at bounding box center [188, 140] width 31 height 7
click at [188, 147] on span "DA" at bounding box center [188, 146] width 4 height 4
click at [142, 154] on div "Loaded : 0.77% 00:48:44.833 00:00:04.214" at bounding box center [141, 155] width 52 height 6
click at [69, 155] on span "Video Player" at bounding box center [69, 155] width 0 height 0
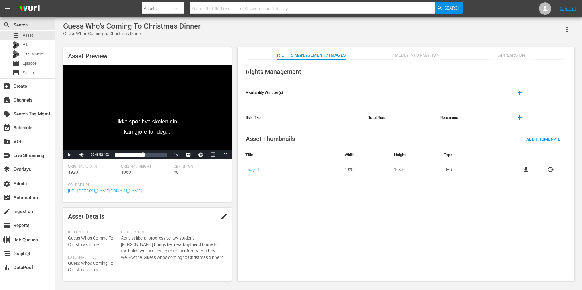
click at [91, 27] on div "Guess Who's Coming To Christmas Dinner" at bounding box center [131, 26] width 137 height 9
copy div "Guess Who's Coming To Christmas Dinner"
click at [141, 94] on div "Video Player" at bounding box center [147, 108] width 168 height 86
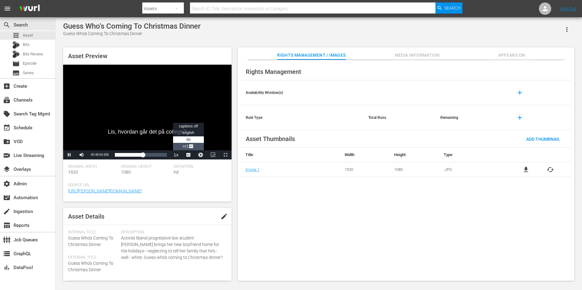
click at [191, 146] on span "Video Player" at bounding box center [191, 147] width 6 height 6
click at [69, 155] on span "Video Player" at bounding box center [69, 155] width 0 height 0
click at [158, 114] on div "Video Player" at bounding box center [147, 108] width 168 height 86
click at [190, 139] on span "DA" at bounding box center [188, 139] width 4 height 4
click at [191, 133] on span "english" at bounding box center [188, 132] width 12 height 4
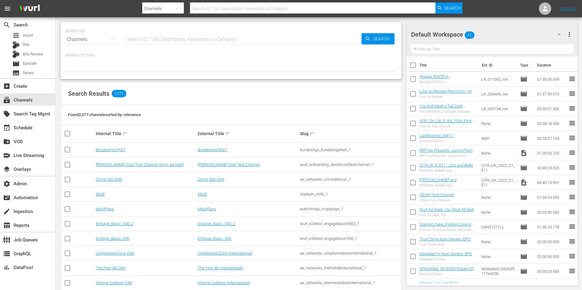
click at [233, 78] on div "SEARCH BY Search By Channels Search ID, Title, Description, Keywords, or Catego…" at bounding box center [230, 50] width 341 height 57
click at [39, 35] on div "apps Asset" at bounding box center [27, 35] width 55 height 9
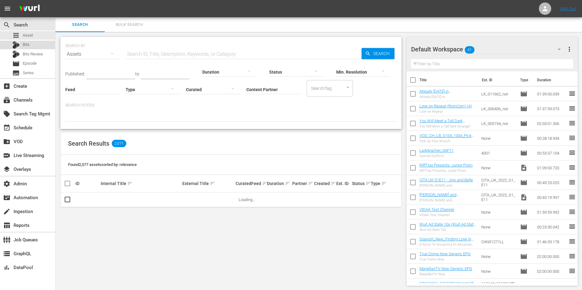
click at [34, 42] on div "Bits" at bounding box center [27, 45] width 55 height 9
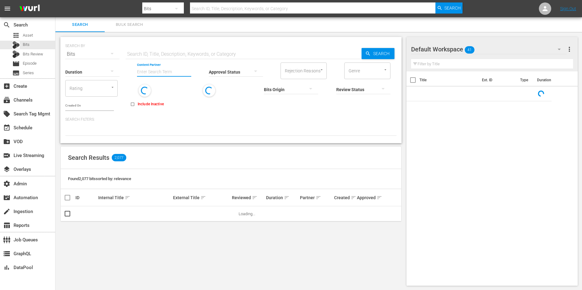
click at [170, 72] on input "Content Partner" at bounding box center [164, 72] width 54 height 22
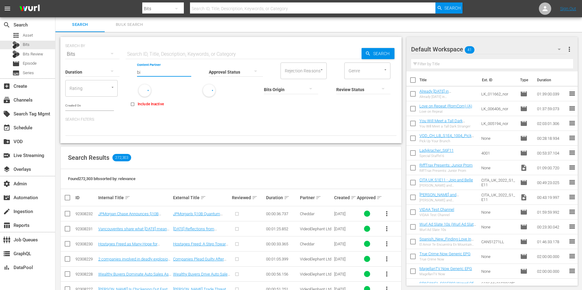
type input "b"
click at [167, 91] on div "Vevo (469)" at bounding box center [187, 89] width 90 height 15
type input "Vevo (469)"
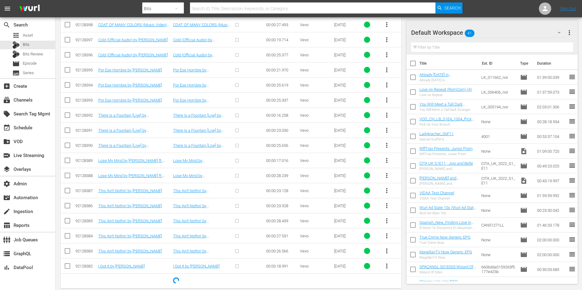
scroll to position [998, 0]
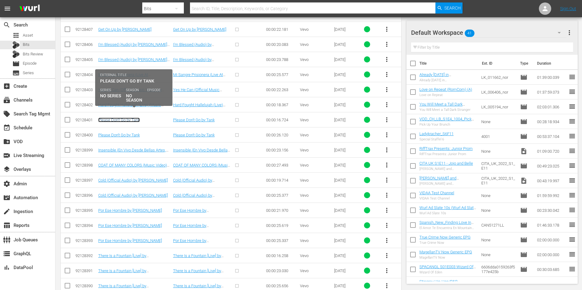
click at [122, 118] on link "Please Don't Go by Tank" at bounding box center [119, 120] width 42 height 5
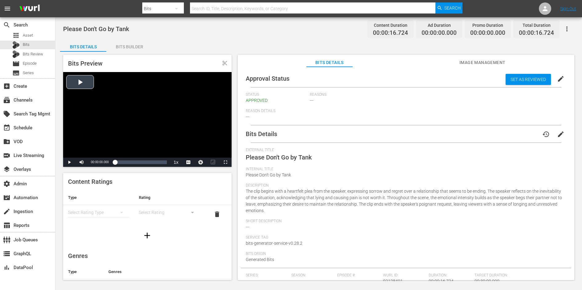
click at [109, 94] on div "Video Player" at bounding box center [147, 115] width 168 height 86
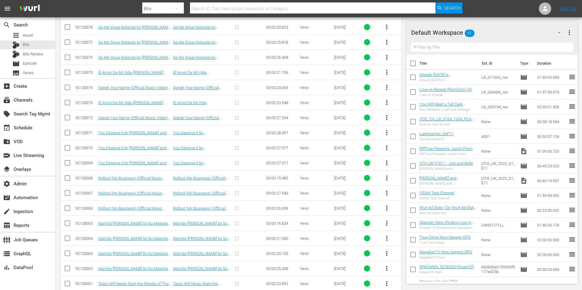
scroll to position [1150, 0]
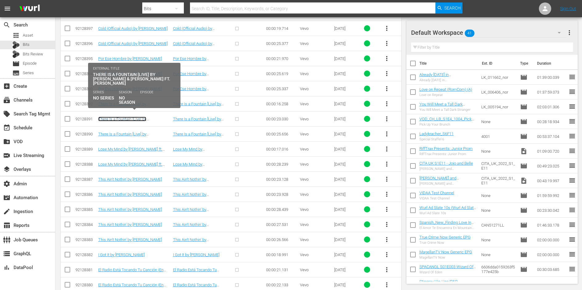
click at [150, 117] on link "There Is a Fountain [Live] by Bill & Gloria Gaither ft. Vestal Goodman" at bounding box center [132, 124] width 68 height 14
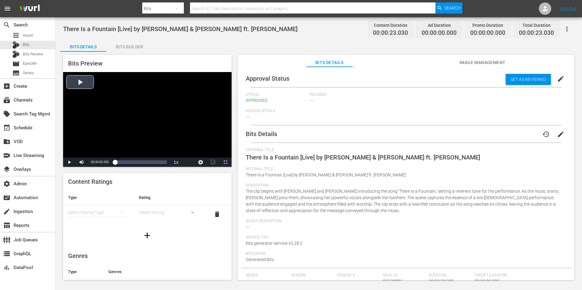
click at [118, 92] on div "Video Player" at bounding box center [147, 115] width 168 height 86
click at [142, 164] on div "Loaded : 70.70% 00:00:12.063 There Is a Fountain [Live] by Bill & Gloria Gaithe…" at bounding box center [141, 162] width 52 height 6
click at [69, 162] on span "Video Player" at bounding box center [69, 162] width 0 height 0
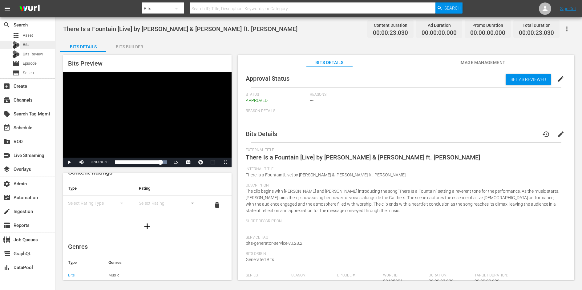
click at [39, 46] on div "Bits" at bounding box center [27, 45] width 55 height 9
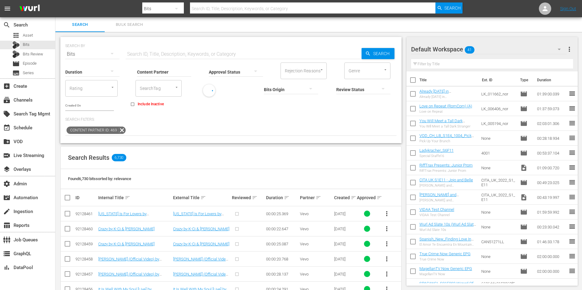
click at [280, 92] on div at bounding box center [291, 89] width 54 height 17
click at [281, 97] on div "Generated Bits" at bounding box center [291, 99] width 54 height 10
click at [236, 76] on div at bounding box center [236, 71] width 54 height 17
click at [235, 72] on div "APPROVED" at bounding box center [236, 71] width 54 height 10
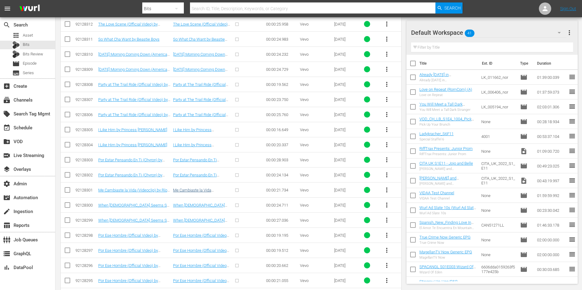
scroll to position [2232, 0]
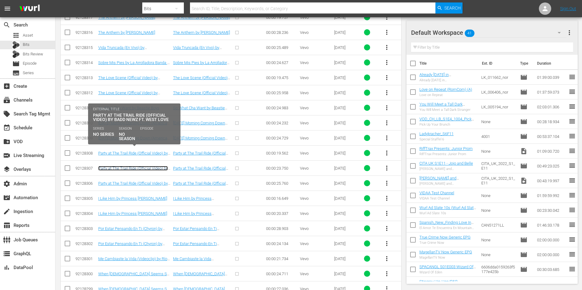
click at [132, 166] on link "Party at The Trail Ride (Official Video) by Badd Newz ft. West Love" at bounding box center [133, 170] width 70 height 9
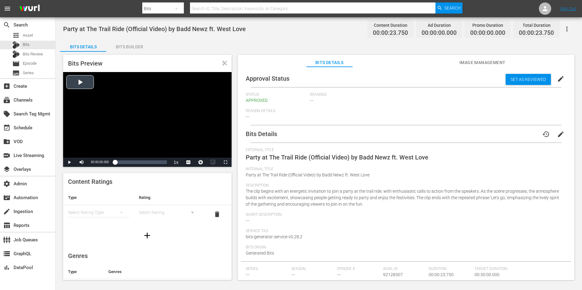
click at [118, 100] on div "Video Player" at bounding box center [147, 115] width 168 height 86
click at [146, 161] on div "00:00:14.561 Party at The Trail Ride (Official Video) by Badd Newz ft. West Lov…" at bounding box center [146, 162] width 0 height 6
click at [69, 162] on span "Video Player" at bounding box center [69, 162] width 0 height 0
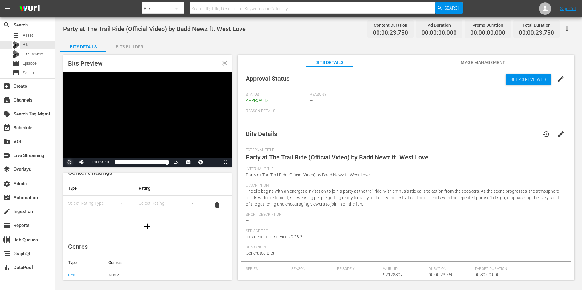
scroll to position [66, 0]
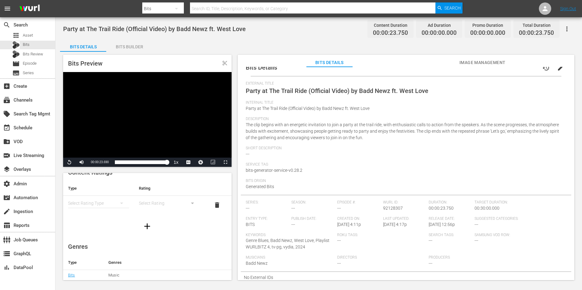
click at [148, 84] on div "Video Player" at bounding box center [147, 115] width 168 height 86
click at [146, 160] on div "Loaded : 100.00% 00:00:14.136 Party at The Trail Ride (Official Video) by Badd …" at bounding box center [141, 162] width 52 height 6
click at [131, 169] on div "Bits Preview content_cut Video Player is loading. Play Video Pause Mute Current…" at bounding box center [147, 167] width 168 height 225
click at [127, 161] on div "Loaded : 100.00% 00:00:06.078 Party at The Trail Ride (Official Video) by Badd …" at bounding box center [141, 162] width 52 height 6
click at [69, 162] on span "Video Player" at bounding box center [69, 162] width 0 height 0
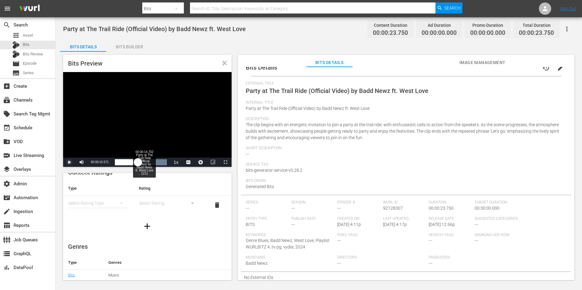
click at [146, 160] on div "Loaded : 100.00% 00:00:14.702 Party at The Trail Ride (Official Video) by Badd …" at bounding box center [141, 162] width 52 height 6
click at [69, 162] on span "Video Player" at bounding box center [69, 162] width 0 height 0
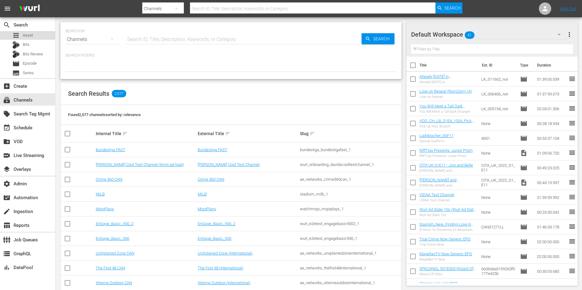
click at [44, 37] on div "apps Asset" at bounding box center [27, 35] width 55 height 9
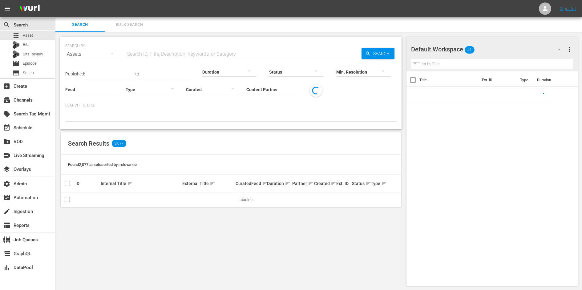
click at [270, 88] on input "Content Partner" at bounding box center [273, 90] width 54 height 22
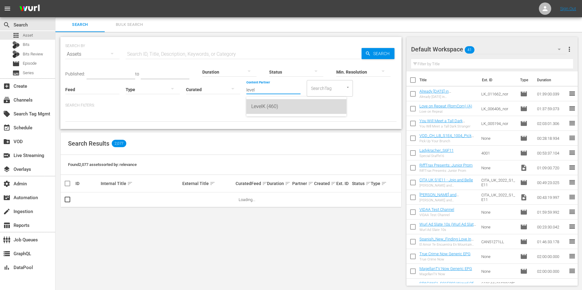
click at [282, 103] on div "LevelK (460)" at bounding box center [296, 106] width 90 height 15
type input "LevelK (460)"
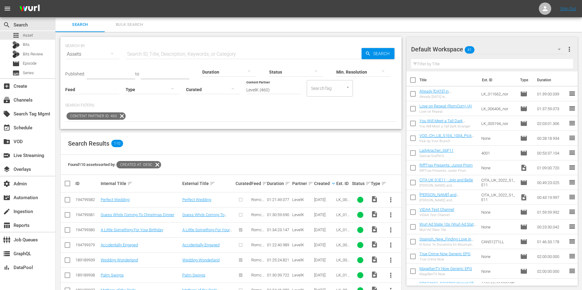
click at [91, 213] on div "194799381" at bounding box center [86, 214] width 23 height 5
copy div "194799381"
click at [150, 214] on link "Guess Who's Coming To Christmas Dinner" at bounding box center [138, 214] width 74 height 5
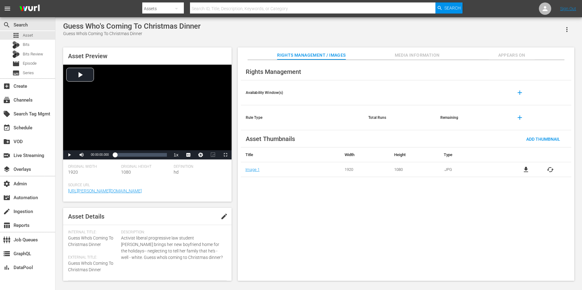
click at [508, 56] on span "Appears On" at bounding box center [511, 55] width 46 height 8
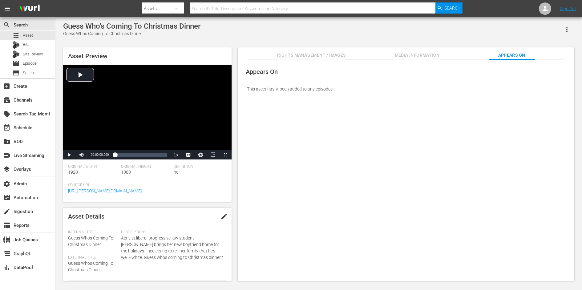
click at [412, 58] on span "Media Information" at bounding box center [417, 55] width 46 height 8
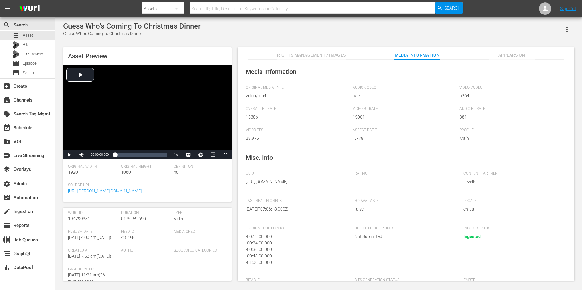
scroll to position [101, 0]
click at [126, 213] on span "431946" at bounding box center [128, 213] width 15 height 5
copy span "431946"
click at [36, 33] on div "apps Asset" at bounding box center [27, 35] width 55 height 9
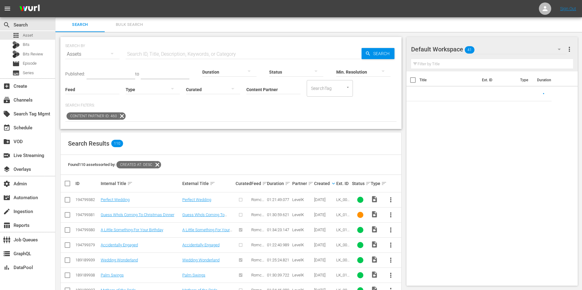
click at [269, 92] on input "Content Partner" at bounding box center [273, 90] width 54 height 22
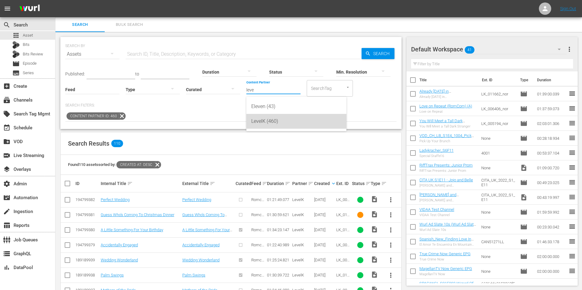
click at [270, 118] on div "LevelK (460)" at bounding box center [296, 121] width 90 height 15
type input "LevelK (460)"
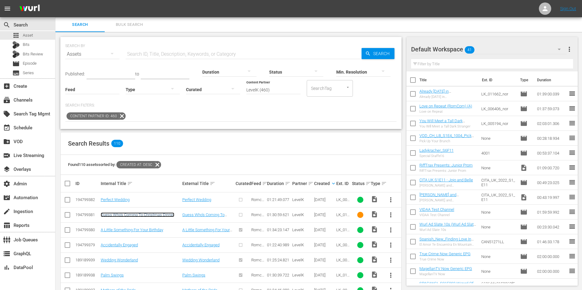
click at [146, 213] on link "Guess Who's Coming To Christmas Dinner" at bounding box center [138, 214] width 74 height 5
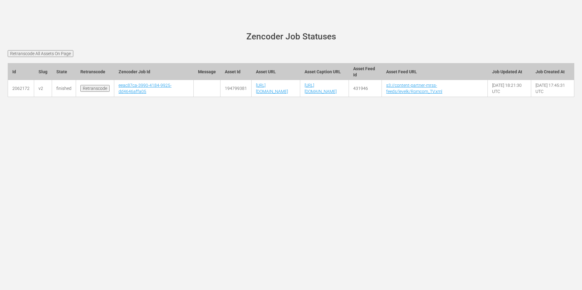
drag, startPoint x: 94, startPoint y: 100, endPoint x: 116, endPoint y: 143, distance: 47.7
click at [116, 143] on div "[PERSON_NAME][DOMAIN_NAME] site status Zencoder Job Statuses Retranscode All As…" at bounding box center [291, 145] width 582 height 290
click at [94, 92] on input "Retranscode" at bounding box center [94, 88] width 29 height 7
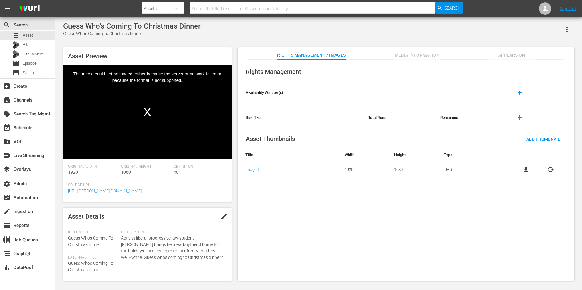
click at [128, 102] on div "Video Player" at bounding box center [147, 108] width 168 height 86
click at [35, 34] on div "apps Asset" at bounding box center [27, 35] width 55 height 9
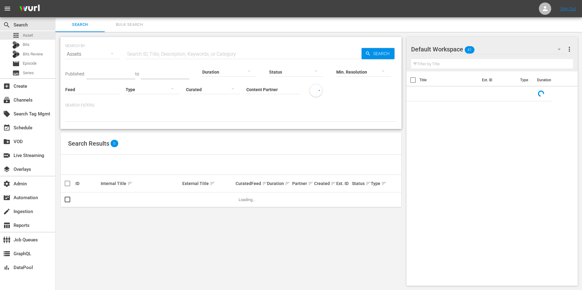
click at [279, 83] on input "Content Partner" at bounding box center [273, 90] width 54 height 22
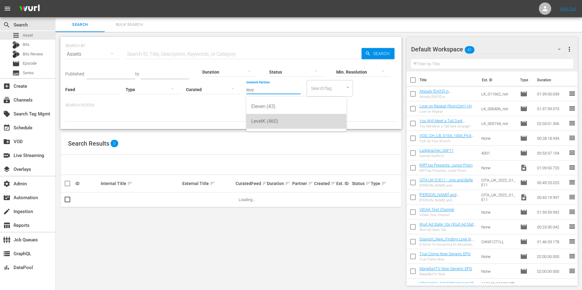
click at [274, 128] on div "LevelK (460)" at bounding box center [296, 121] width 90 height 15
type input "LevelK (460)"
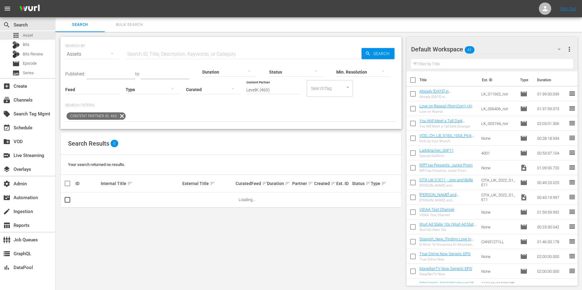
click at [274, 121] on div "Content Partner ID: 460" at bounding box center [230, 116] width 331 height 10
click at [282, 87] on input "Content Partner" at bounding box center [273, 90] width 54 height 22
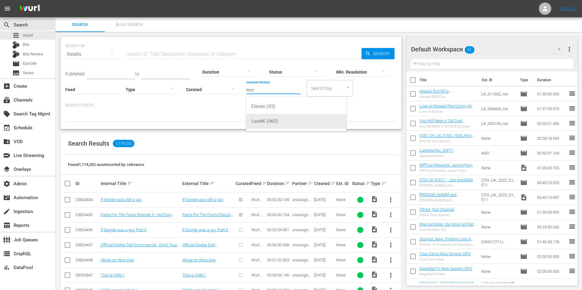
click at [287, 121] on div "LevelK (460)" at bounding box center [296, 121] width 90 height 15
type input "LevelK (460)"
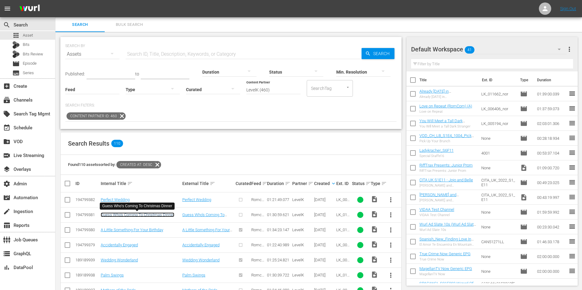
click at [162, 214] on link "Guess Who's Coming To Christmas Dinner" at bounding box center [138, 214] width 74 height 5
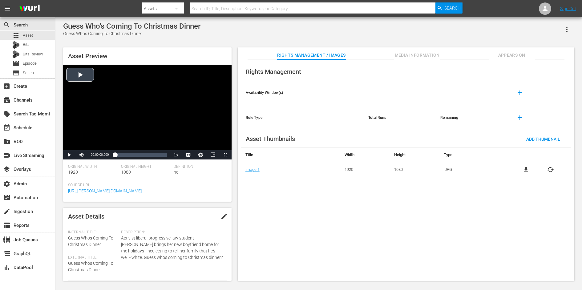
click at [135, 111] on div "Video Player" at bounding box center [147, 108] width 168 height 86
click at [186, 142] on span "english" at bounding box center [188, 140] width 12 height 4
click at [189, 145] on span "DA" at bounding box center [188, 146] width 4 height 4
click at [189, 138] on span "english" at bounding box center [188, 140] width 12 height 4
click at [189, 133] on span "captions off" at bounding box center [188, 133] width 19 height 4
